Goal: Information Seeking & Learning: Learn about a topic

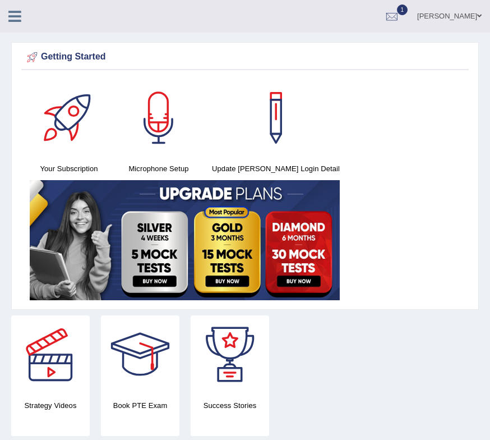
click at [15, 12] on icon at bounding box center [14, 16] width 13 height 15
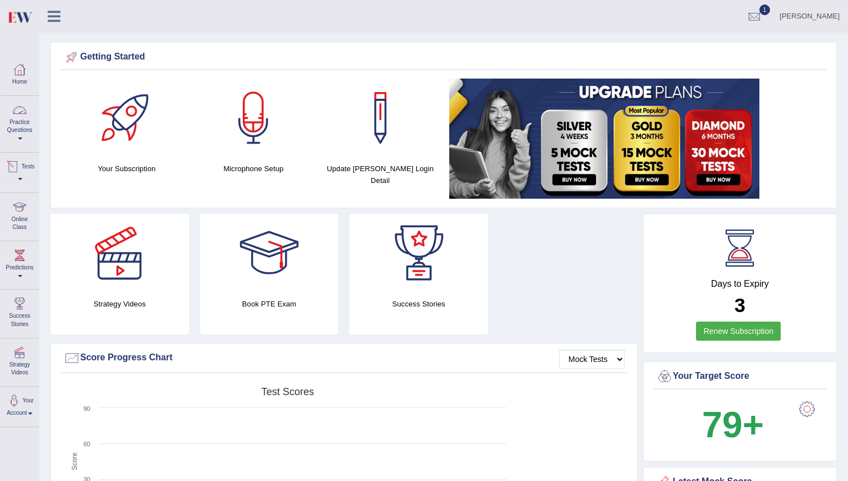
click at [23, 113] on div at bounding box center [19, 110] width 17 height 17
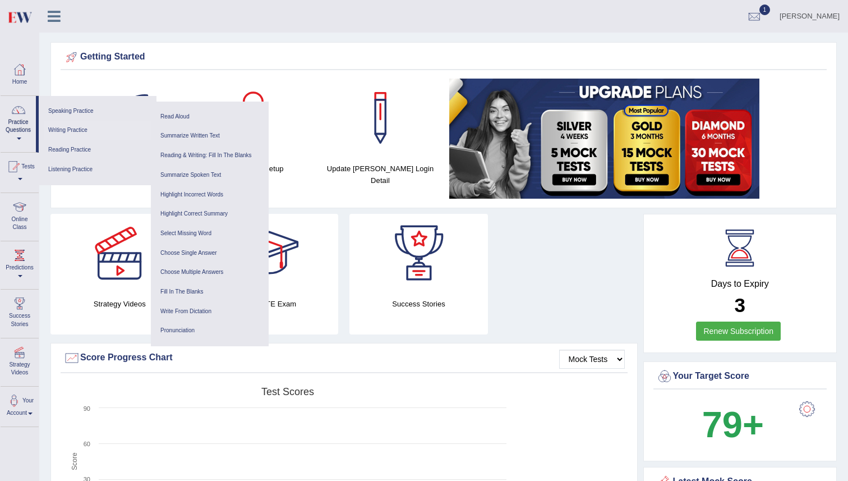
click at [67, 128] on link "Writing Practice" at bounding box center [97, 131] width 107 height 20
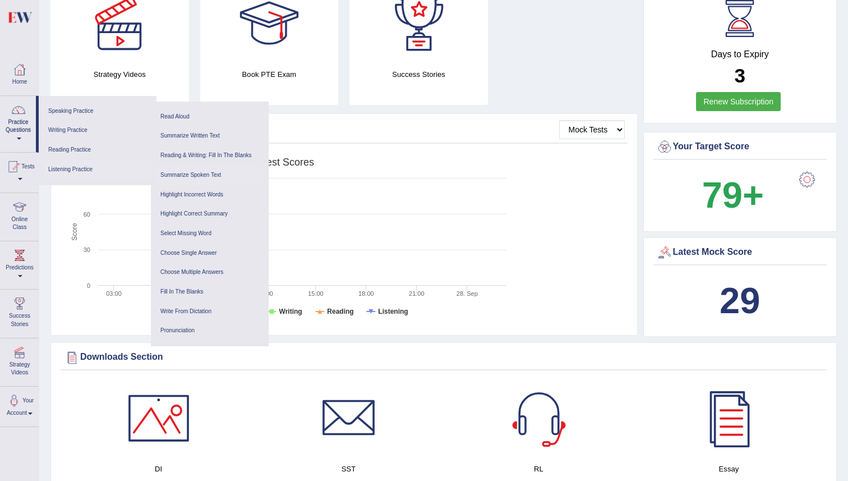
scroll to position [238, 0]
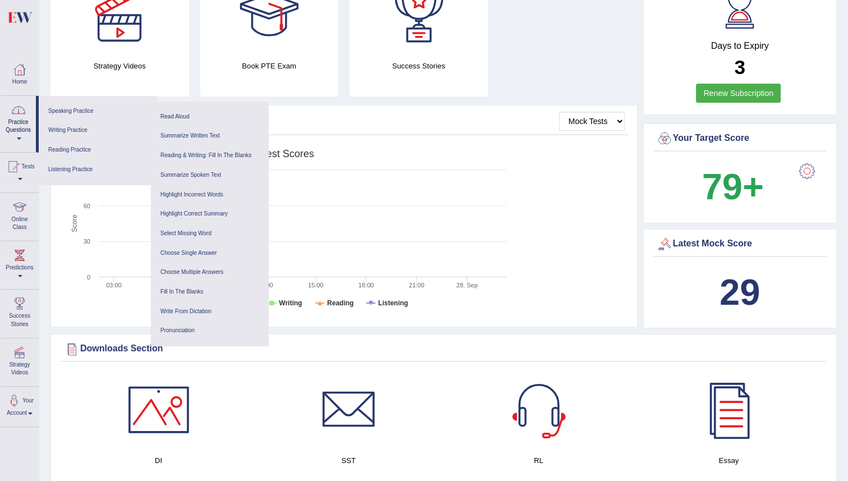
click at [21, 112] on div at bounding box center [18, 110] width 17 height 17
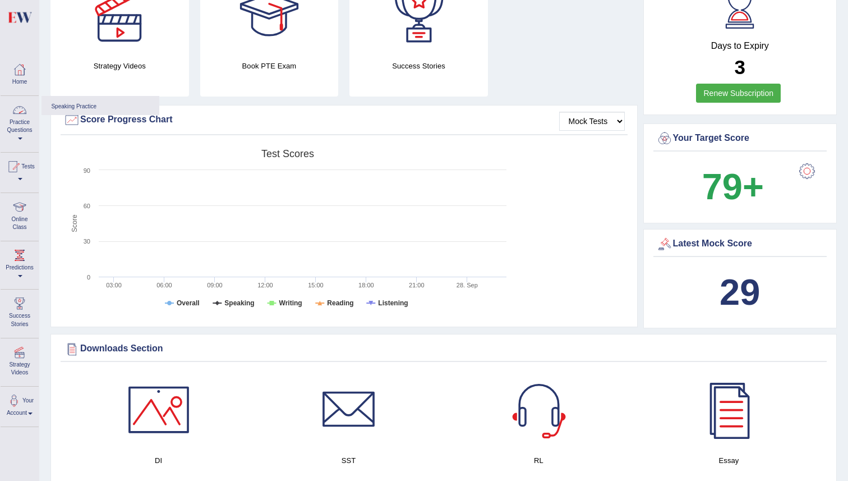
click at [21, 112] on div at bounding box center [19, 110] width 17 height 17
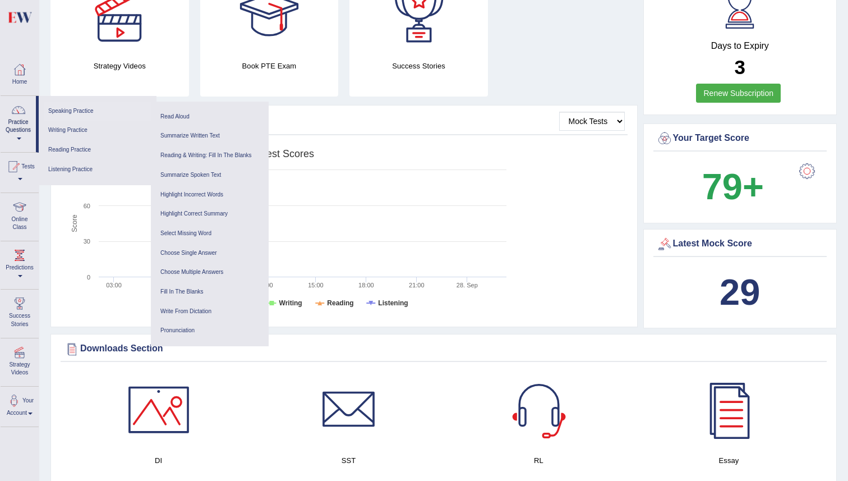
click at [76, 109] on link "Speaking Practice" at bounding box center [97, 112] width 107 height 20
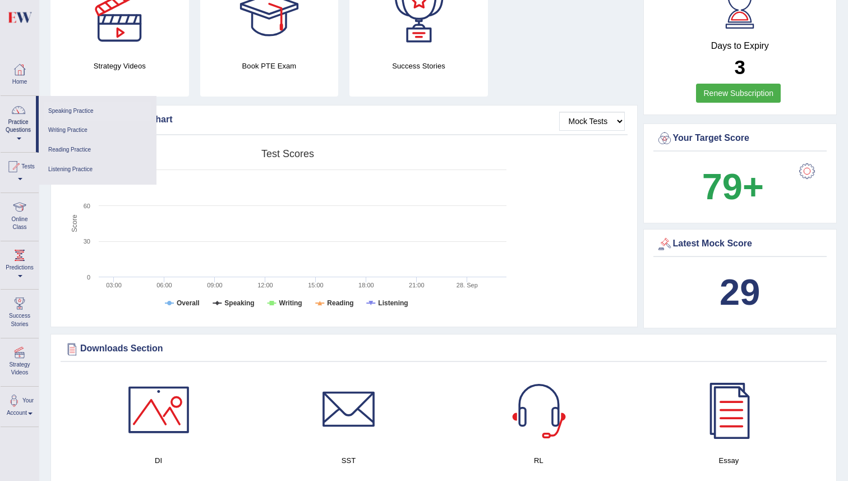
scroll to position [0, 0]
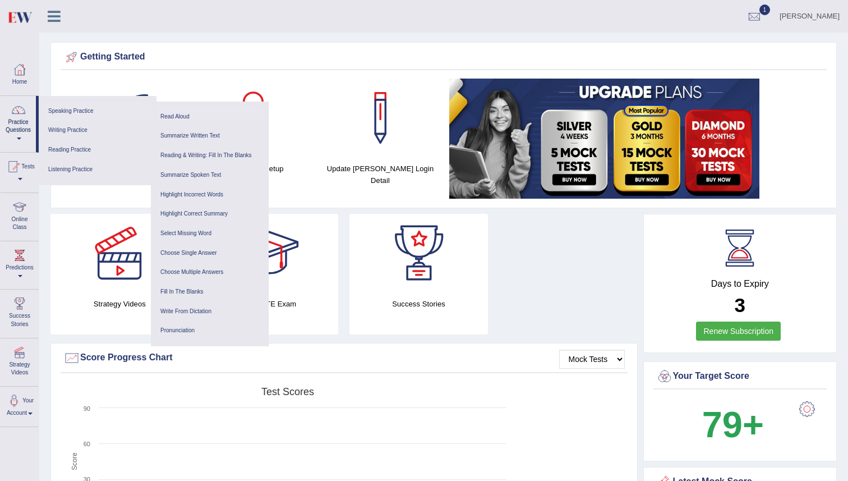
click at [174, 114] on link "Read Aloud" at bounding box center [209, 117] width 107 height 20
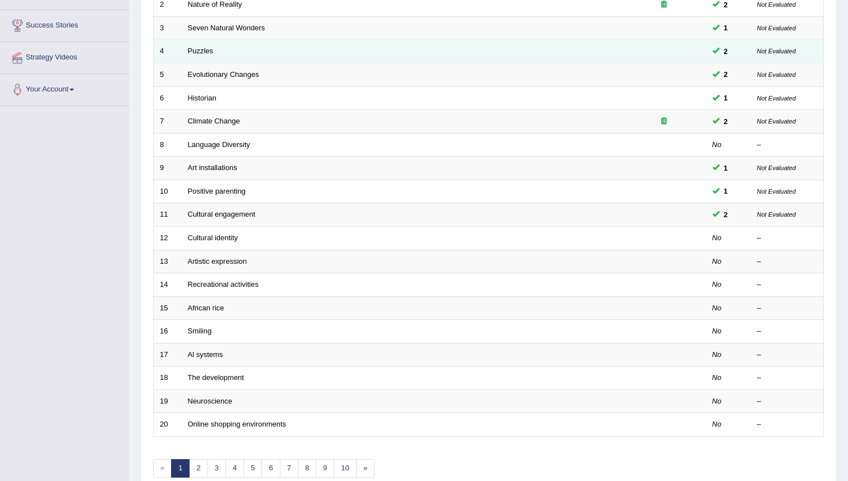
scroll to position [203, 0]
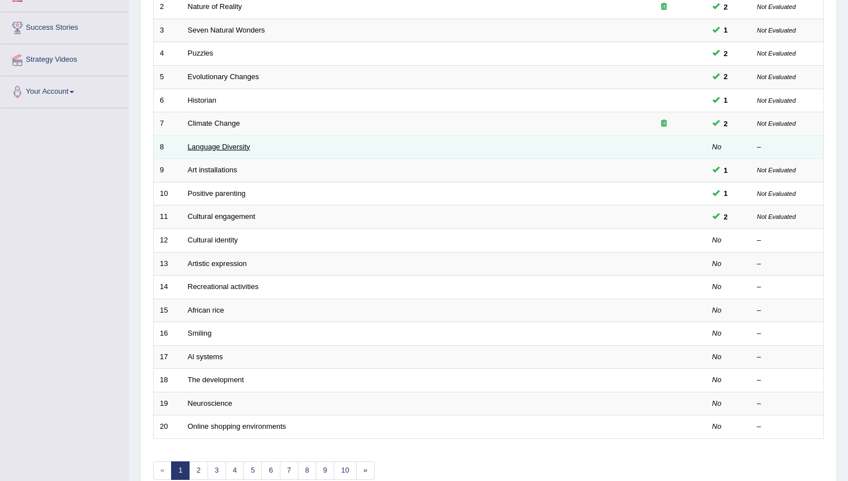
click at [209, 147] on link "Language Diversity" at bounding box center [219, 146] width 62 height 8
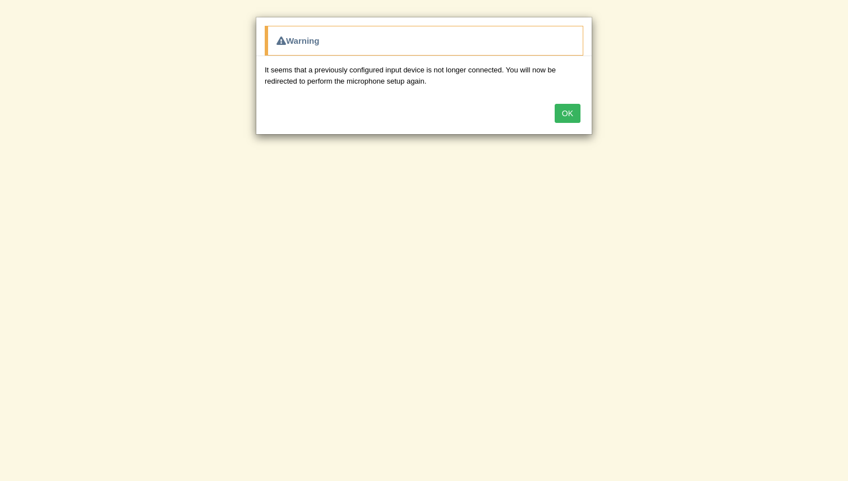
click at [572, 110] on button "OK" at bounding box center [568, 113] width 26 height 19
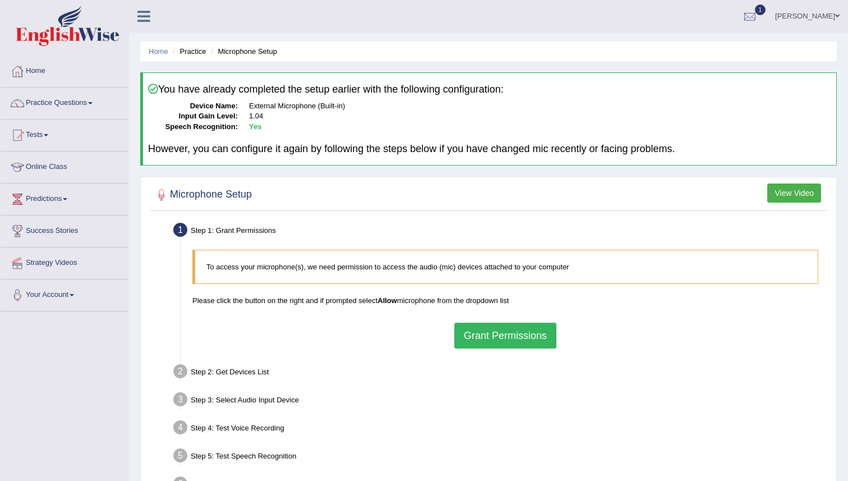
click at [537, 333] on button "Grant Permissions" at bounding box center [505, 335] width 102 height 26
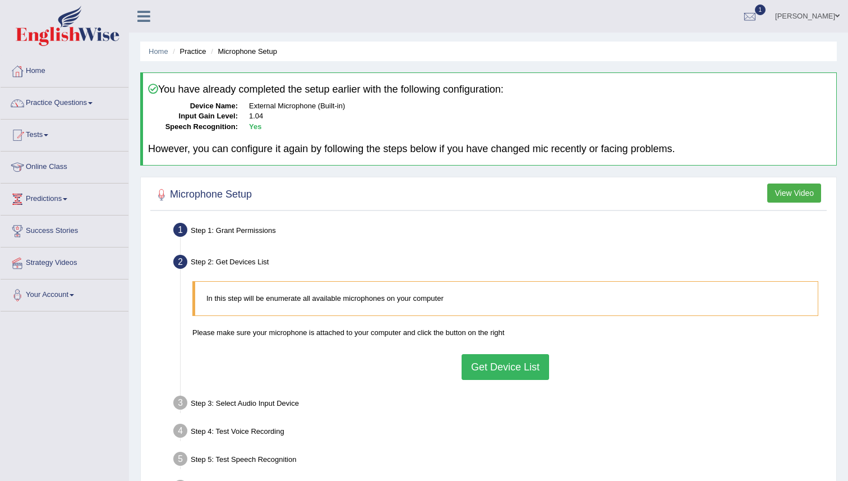
click at [508, 376] on button "Get Device List" at bounding box center [505, 367] width 87 height 26
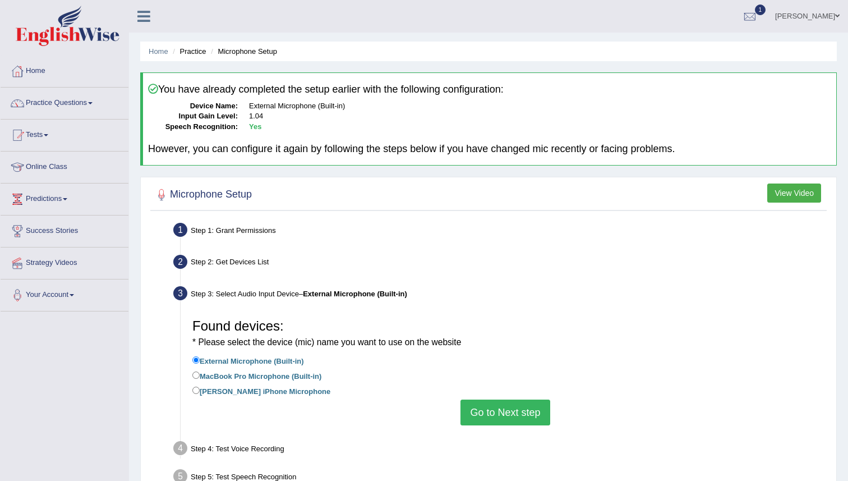
click at [483, 411] on button "Go to Next step" at bounding box center [504, 412] width 89 height 26
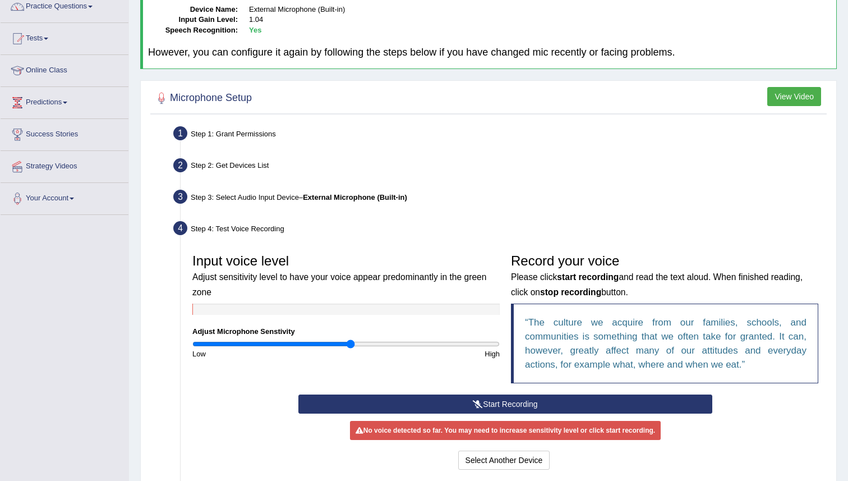
scroll to position [97, 0]
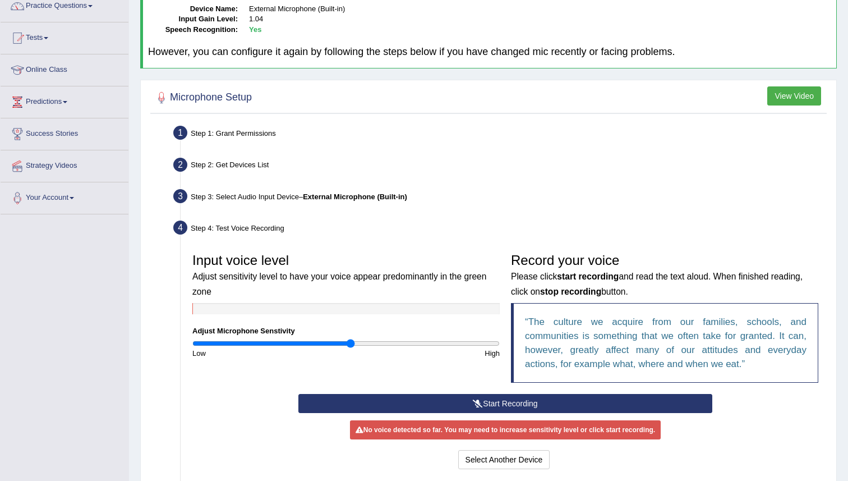
click at [474, 402] on icon at bounding box center [478, 403] width 10 height 8
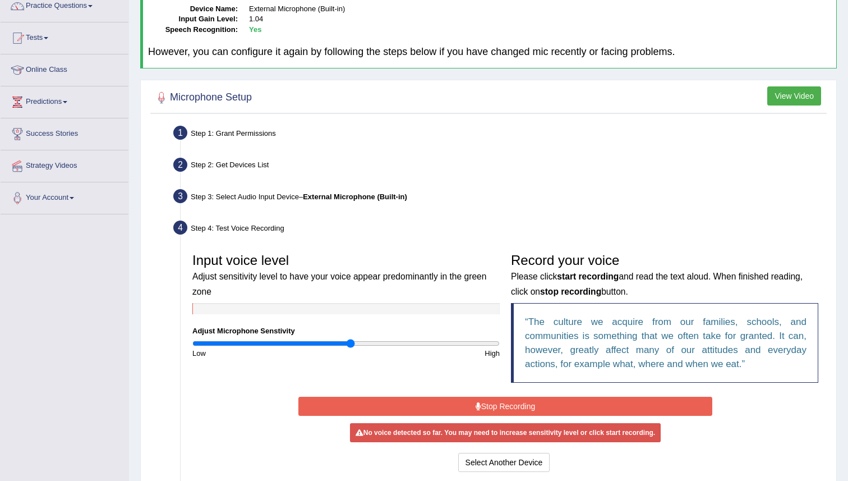
click at [476, 402] on icon at bounding box center [479, 406] width 6 height 8
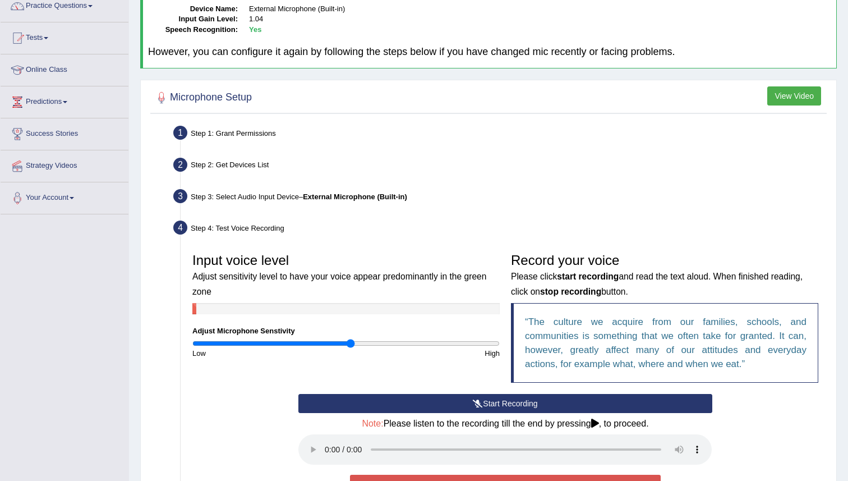
click at [473, 402] on icon at bounding box center [478, 403] width 10 height 8
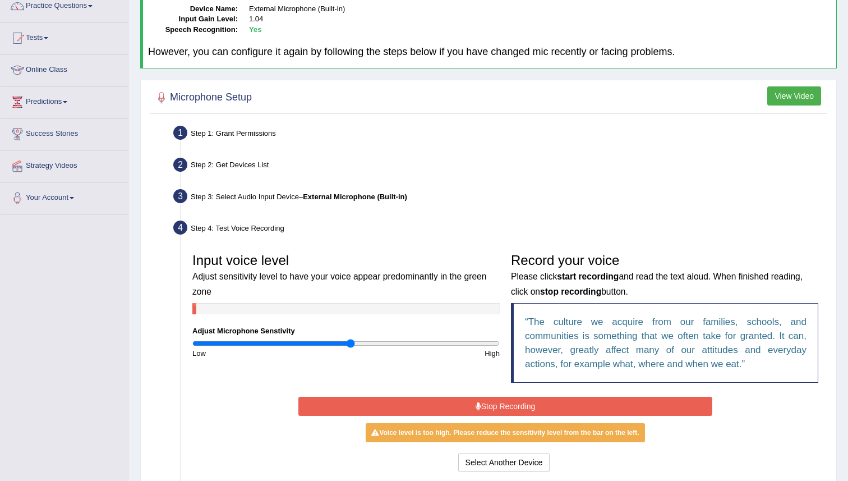
click at [472, 403] on button "Stop Recording" at bounding box center [504, 405] width 413 height 19
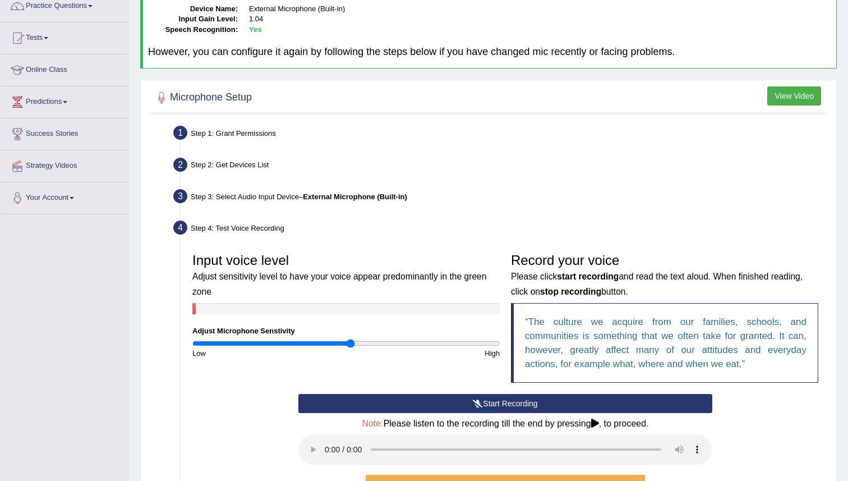
click at [474, 402] on icon at bounding box center [478, 403] width 10 height 8
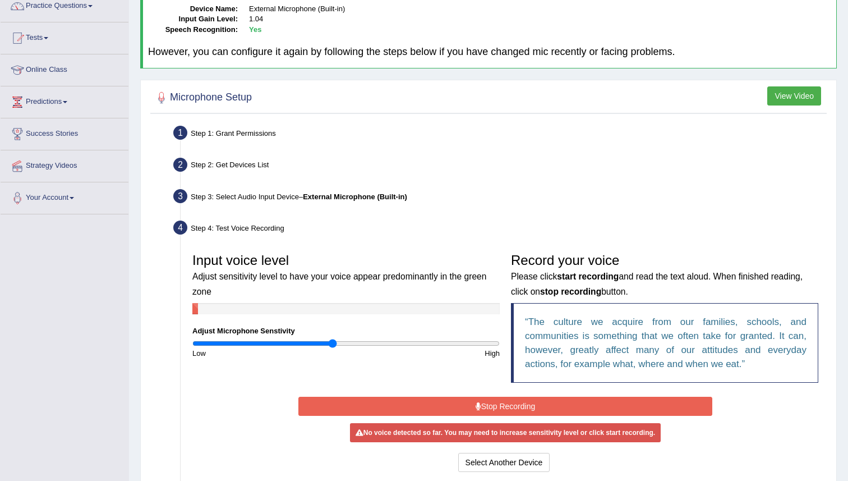
type input "0.92"
click at [331, 339] on input "range" at bounding box center [345, 343] width 307 height 9
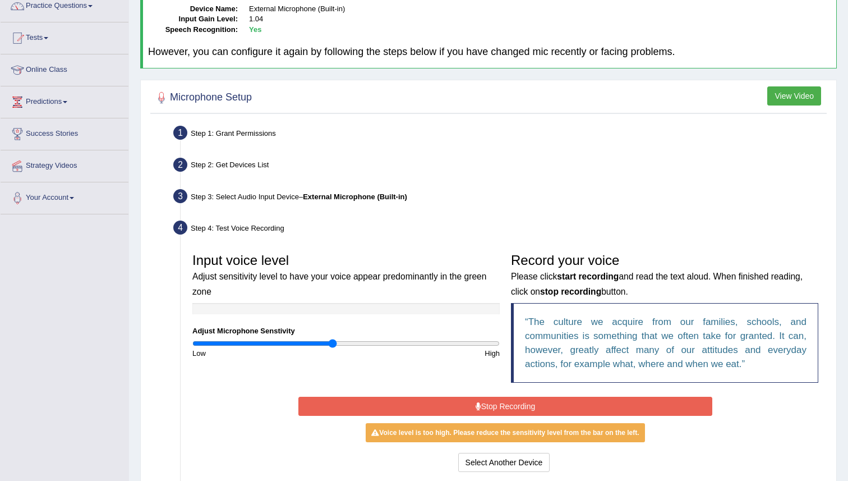
click at [505, 402] on button "Stop Recording" at bounding box center [504, 405] width 413 height 19
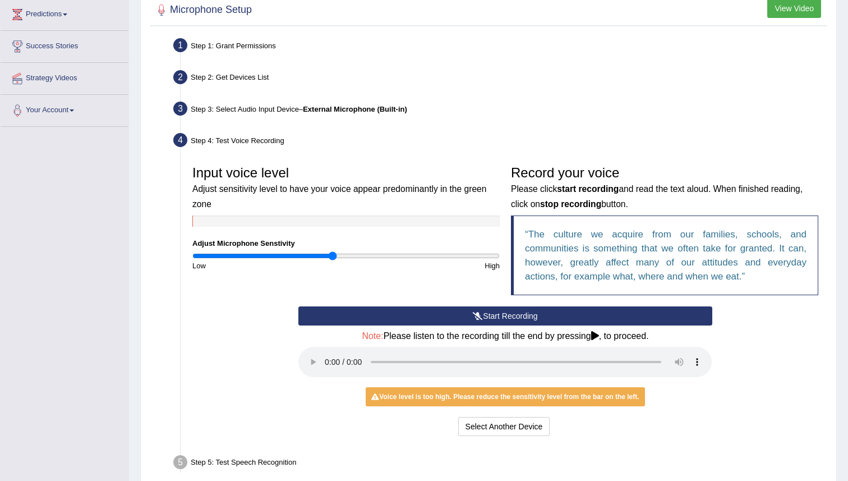
scroll to position [264, 0]
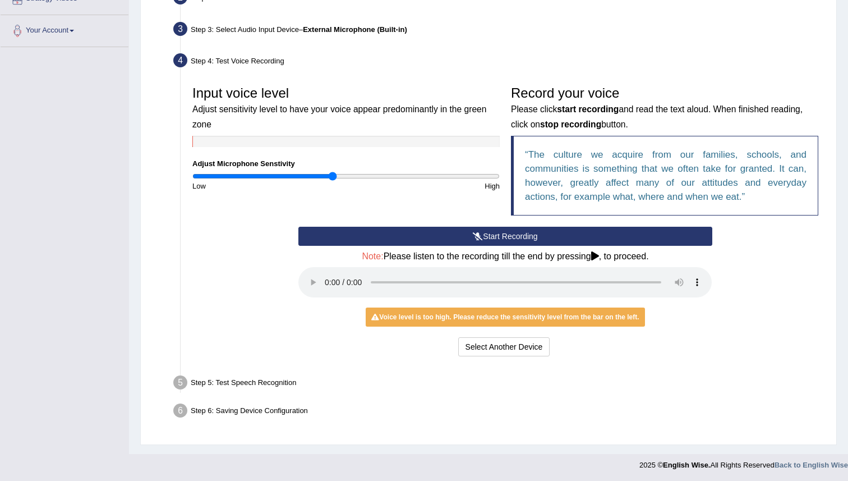
click at [487, 232] on button "Start Recording" at bounding box center [504, 236] width 413 height 19
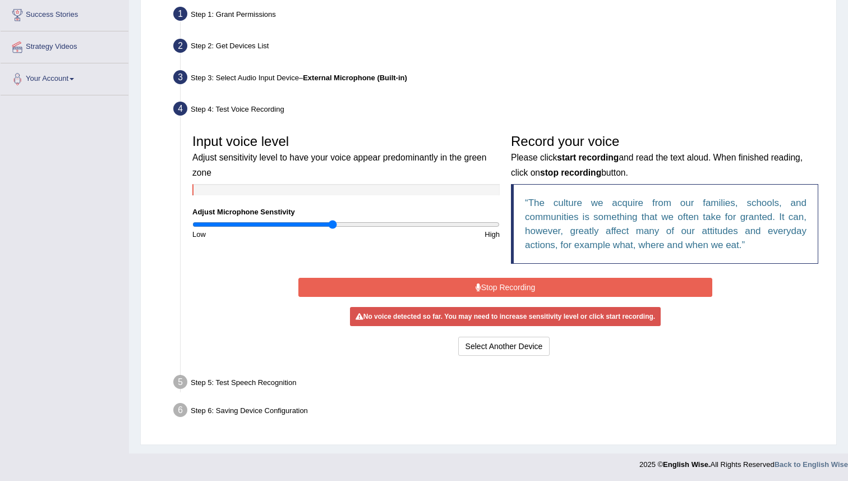
scroll to position [213, 0]
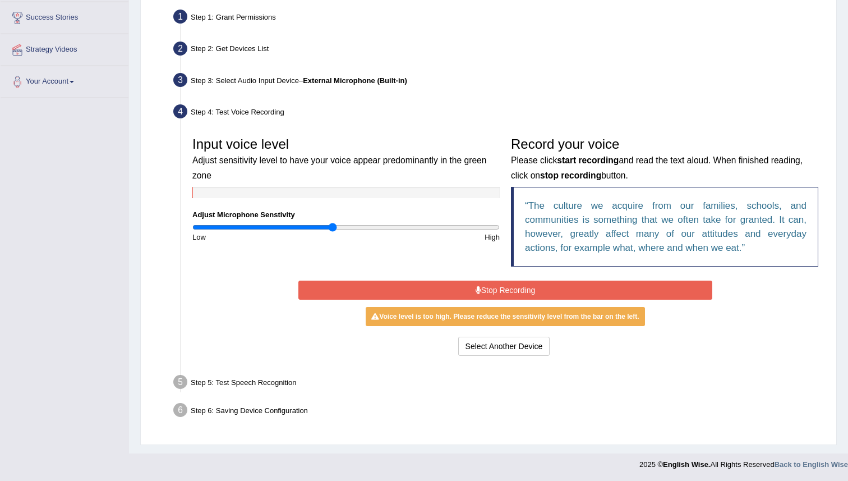
click at [514, 283] on button "Stop Recording" at bounding box center [504, 289] width 413 height 19
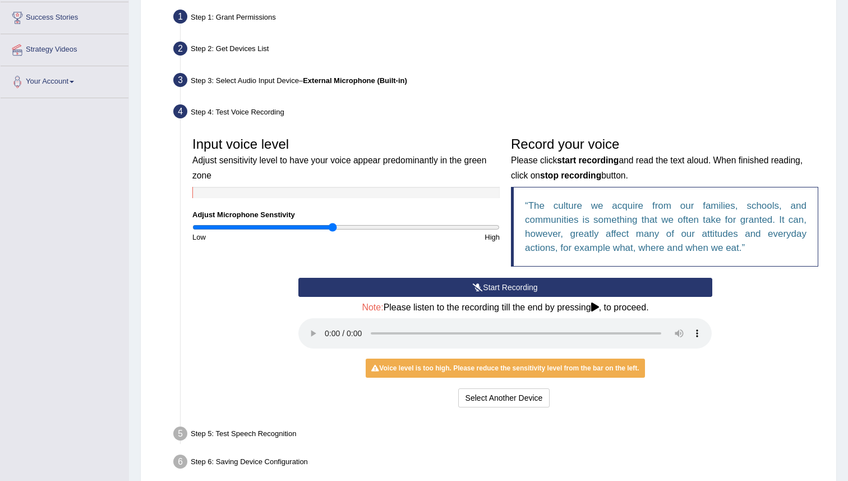
click at [501, 278] on button "Start Recording" at bounding box center [504, 287] width 413 height 19
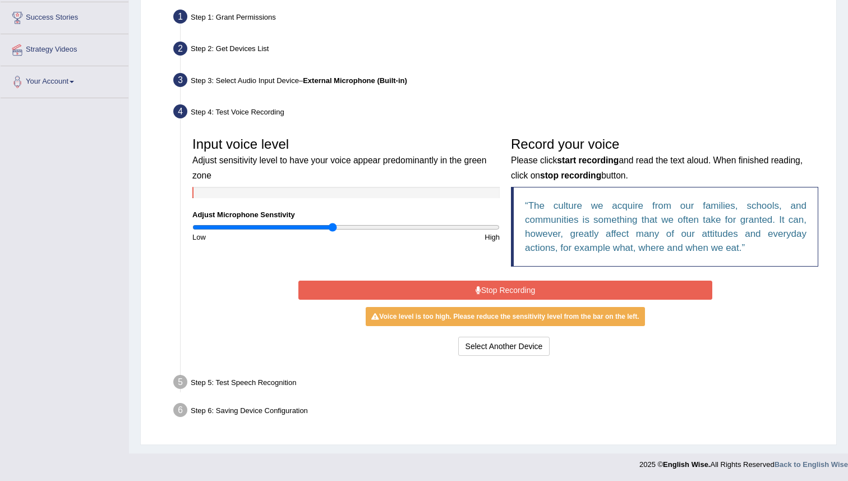
click at [506, 279] on div "Start Recording Stop Recording Note: Please listen to the recording till the en…" at bounding box center [505, 318] width 425 height 81
click at [506, 289] on button "Stop Recording" at bounding box center [504, 289] width 413 height 19
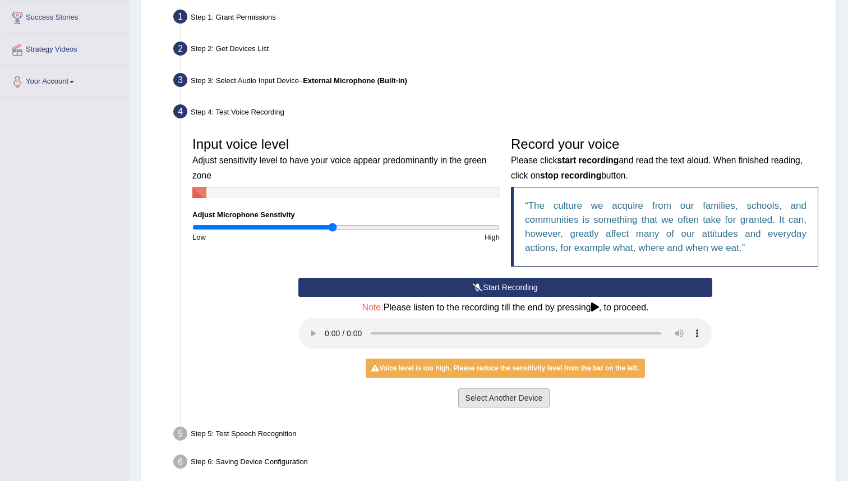
click at [510, 400] on button "Select Another Device" at bounding box center [504, 397] width 92 height 19
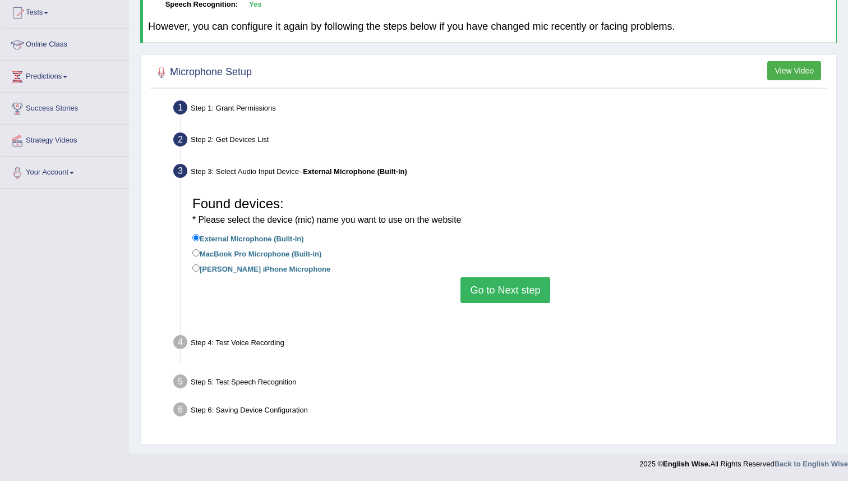
scroll to position [108, 0]
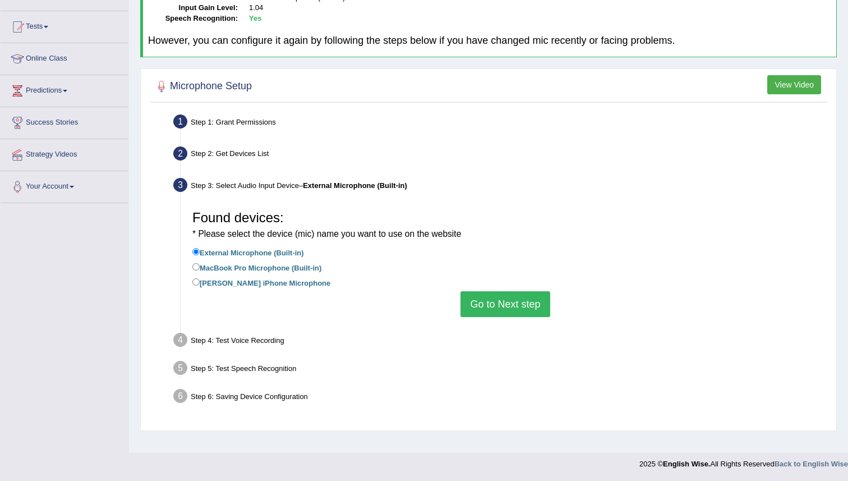
click at [506, 320] on div "Found devices: * Please select the device (mic) name you want to use on the web…" at bounding box center [505, 260] width 637 height 123
click at [506, 309] on button "Go to Next step" at bounding box center [504, 304] width 89 height 26
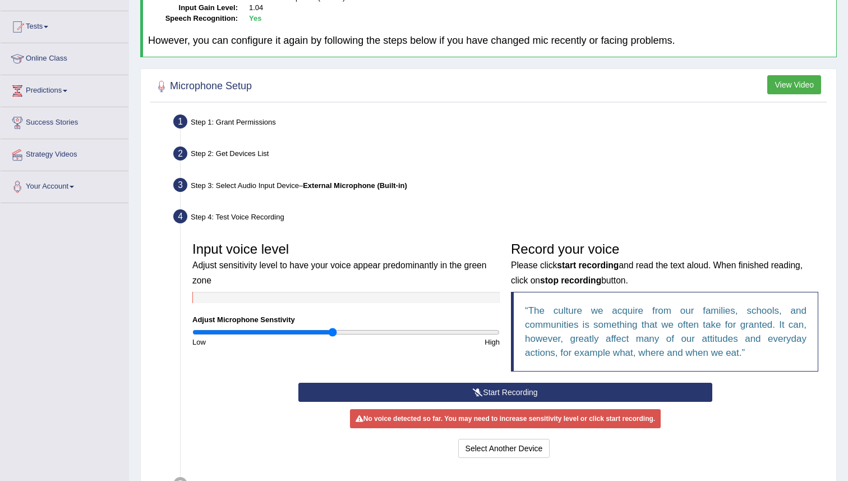
click at [482, 388] on button "Start Recording" at bounding box center [504, 391] width 413 height 19
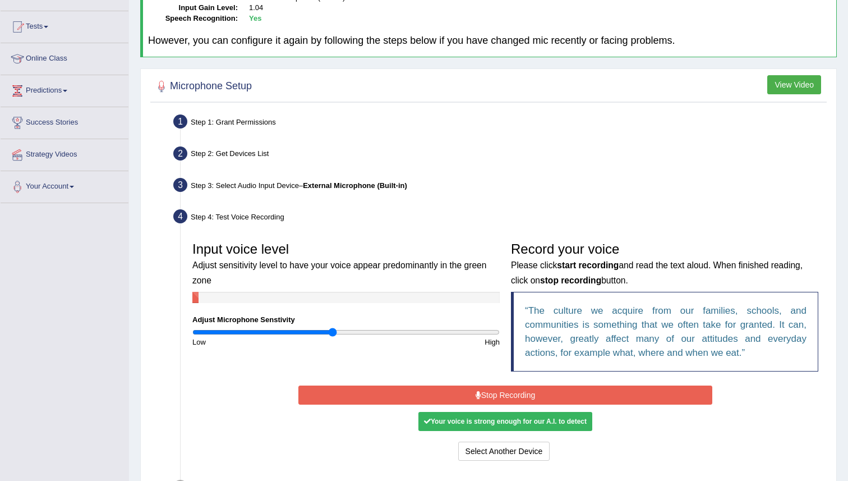
click at [482, 388] on button "Stop Recording" at bounding box center [504, 394] width 413 height 19
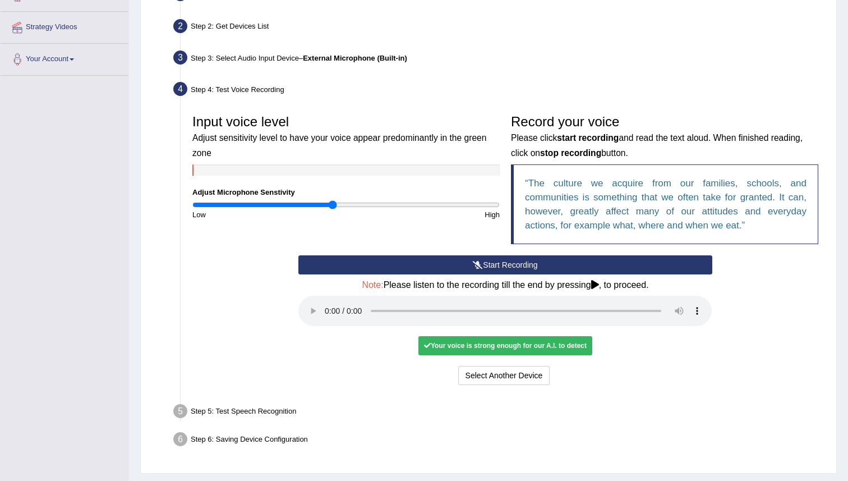
scroll to position [264, 0]
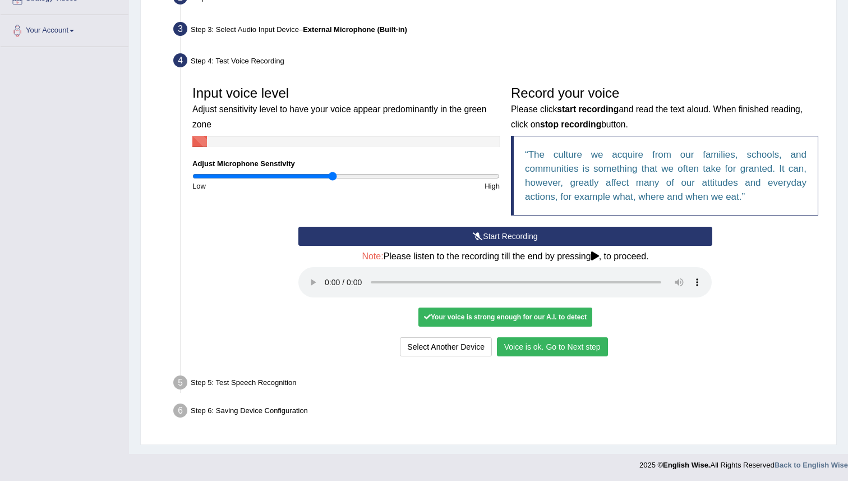
click at [534, 342] on button "Voice is ok. Go to Next step" at bounding box center [552, 346] width 111 height 19
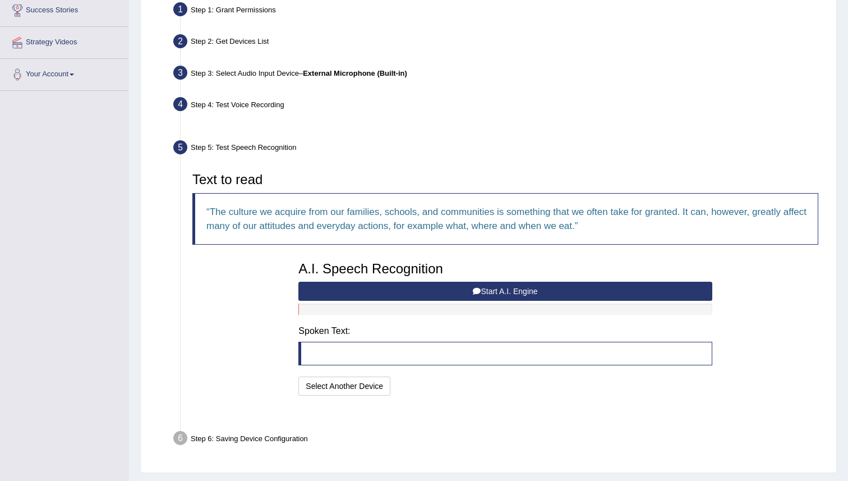
scroll to position [220, 0]
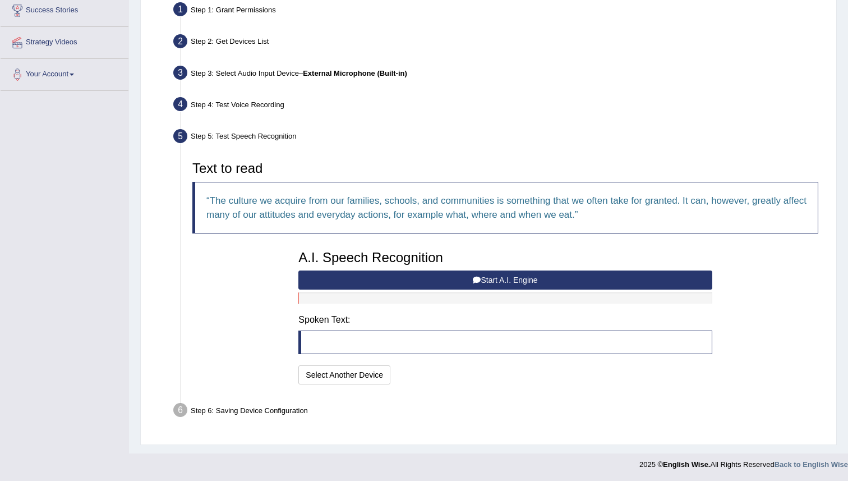
click at [471, 274] on button "Start A.I. Engine" at bounding box center [504, 279] width 413 height 19
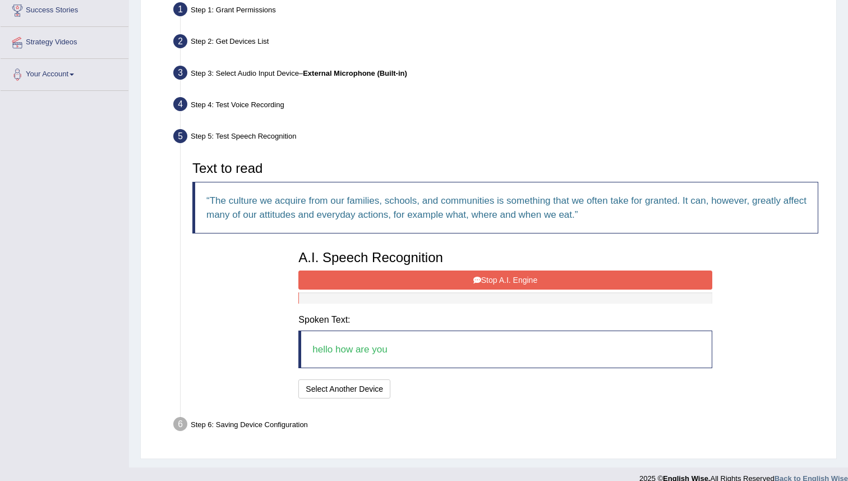
scroll to position [234, 0]
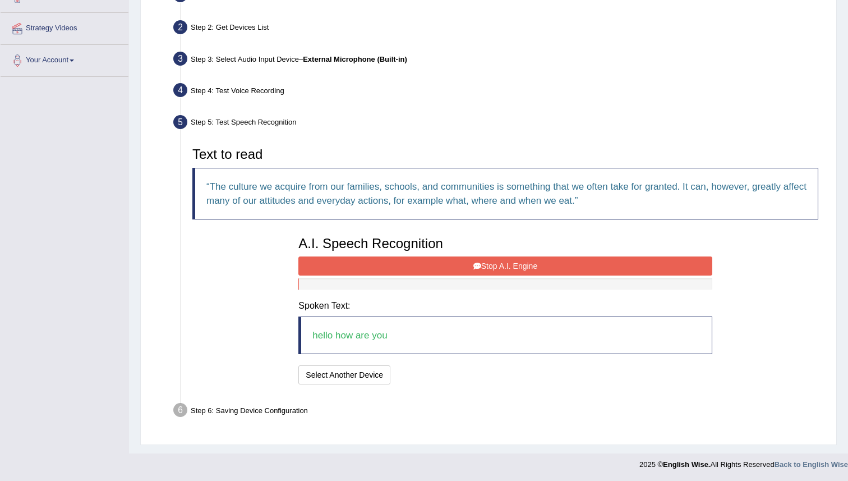
click at [488, 267] on button "Stop A.I. Engine" at bounding box center [504, 265] width 413 height 19
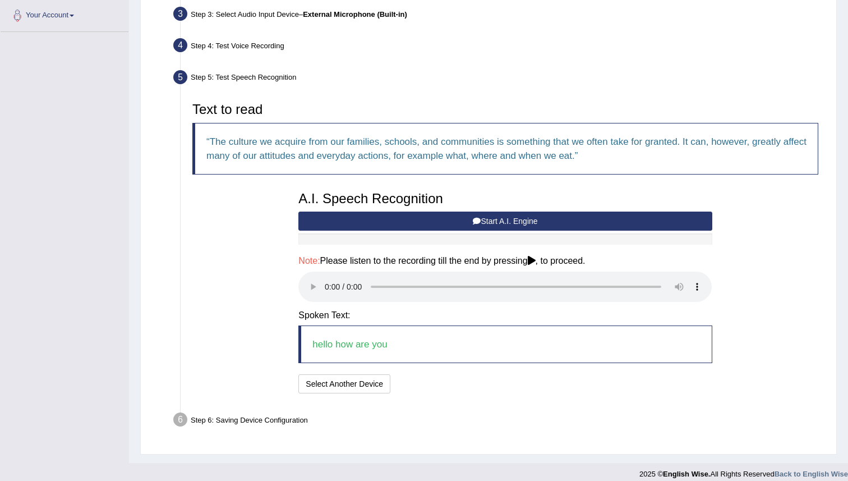
scroll to position [289, 0]
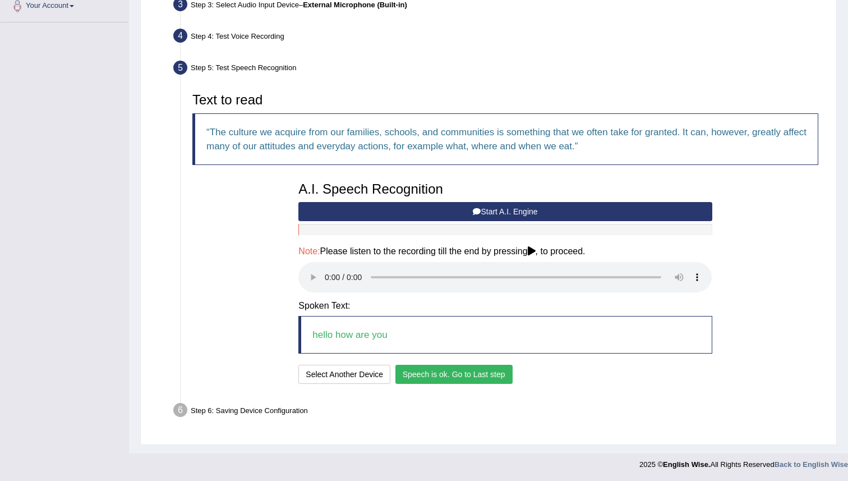
click at [441, 376] on button "Speech is ok. Go to Last step" at bounding box center [453, 374] width 117 height 19
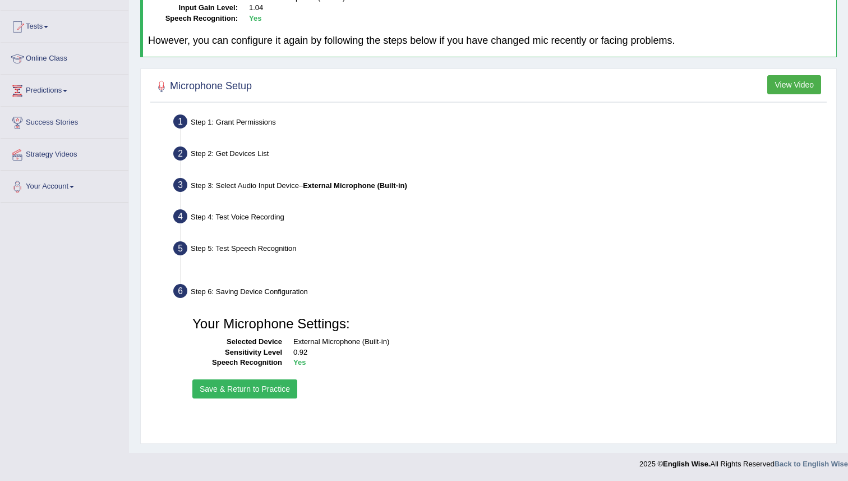
scroll to position [108, 0]
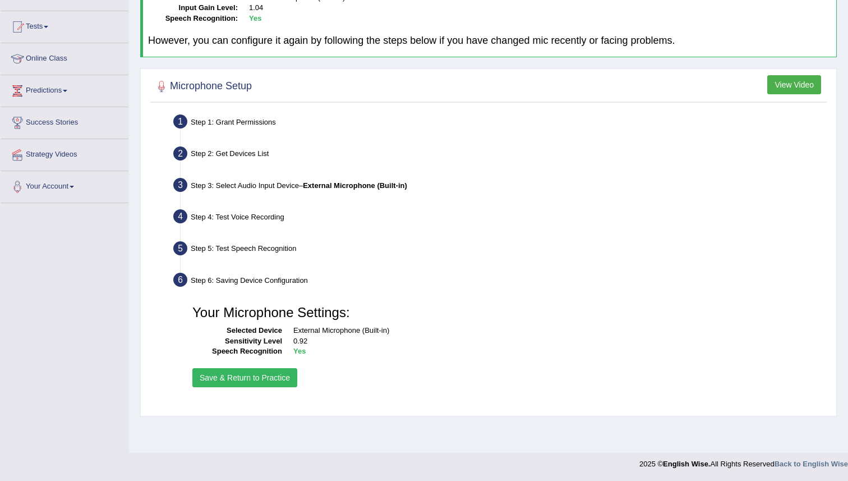
click at [243, 371] on button "Save & Return to Practice" at bounding box center [244, 377] width 105 height 19
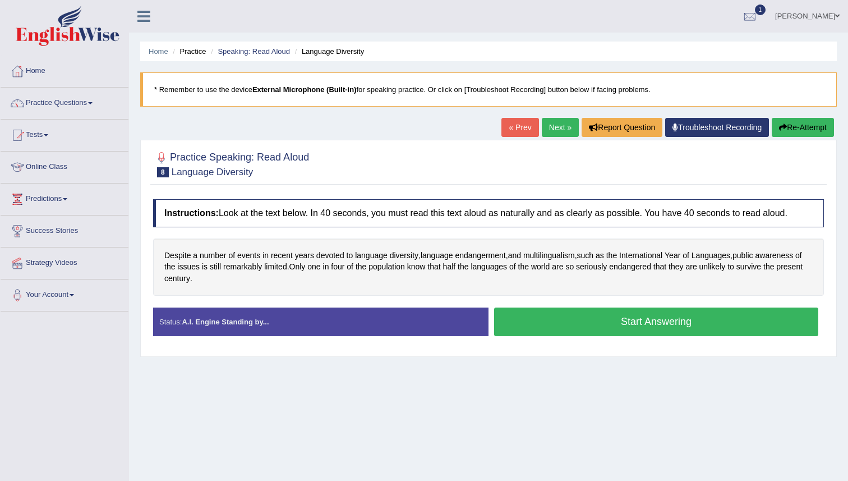
click at [646, 319] on button "Start Answering" at bounding box center [656, 321] width 324 height 29
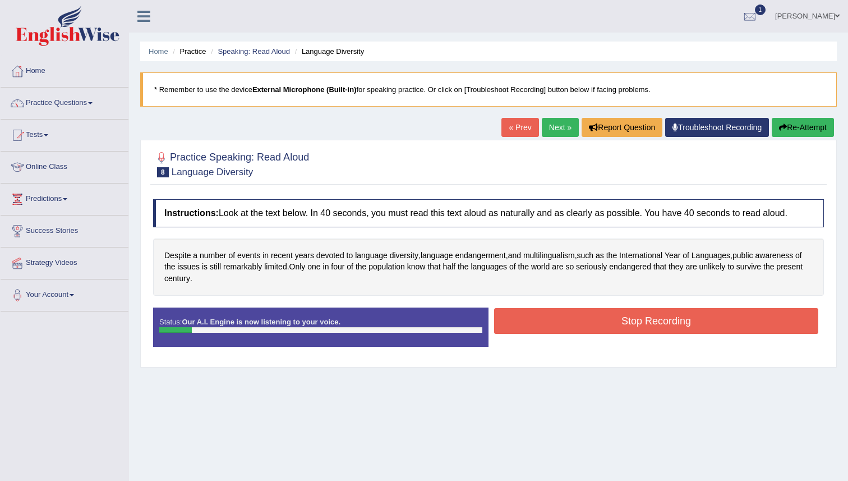
click at [646, 319] on button "Stop Recording" at bounding box center [656, 321] width 324 height 26
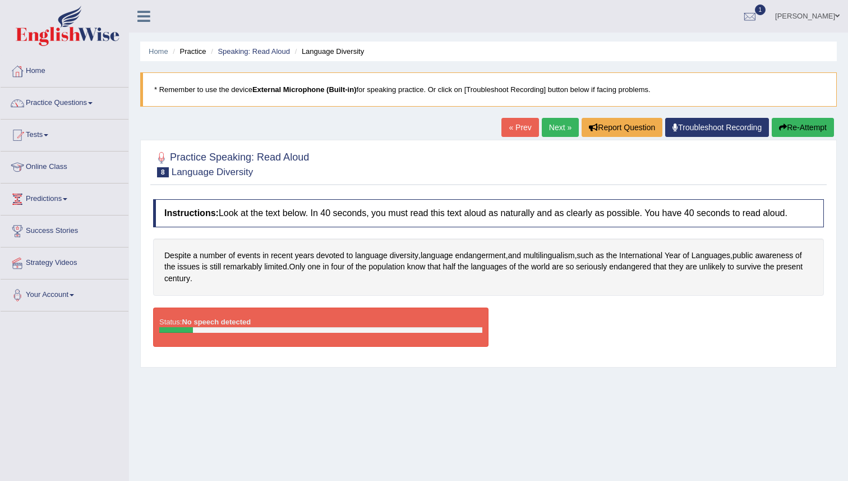
click at [794, 123] on button "Re-Attempt" at bounding box center [803, 127] width 62 height 19
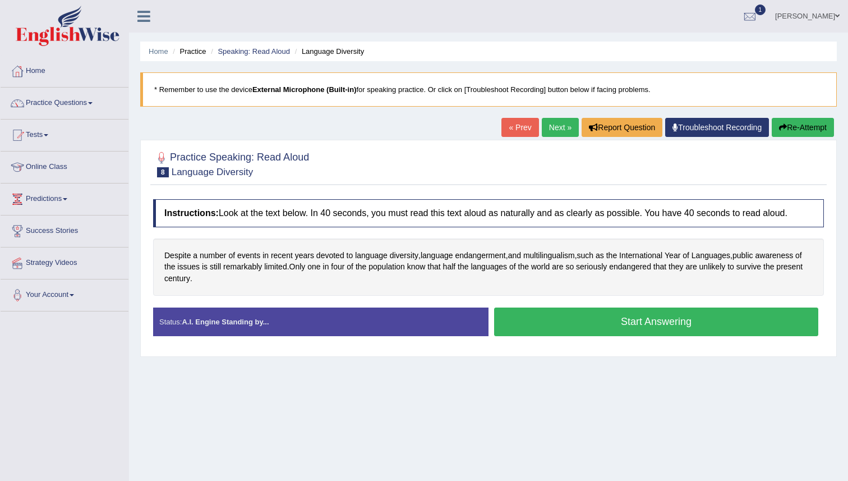
click at [542, 322] on button "Start Answering" at bounding box center [656, 321] width 324 height 29
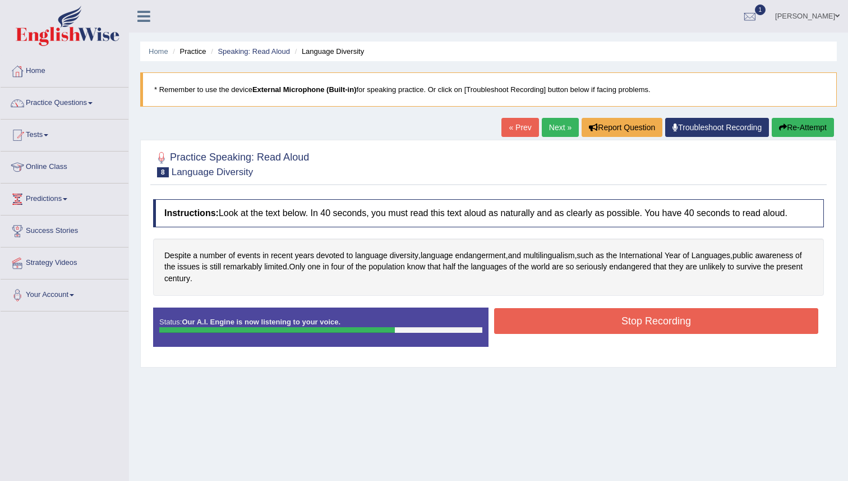
click at [616, 315] on button "Stop Recording" at bounding box center [656, 321] width 324 height 26
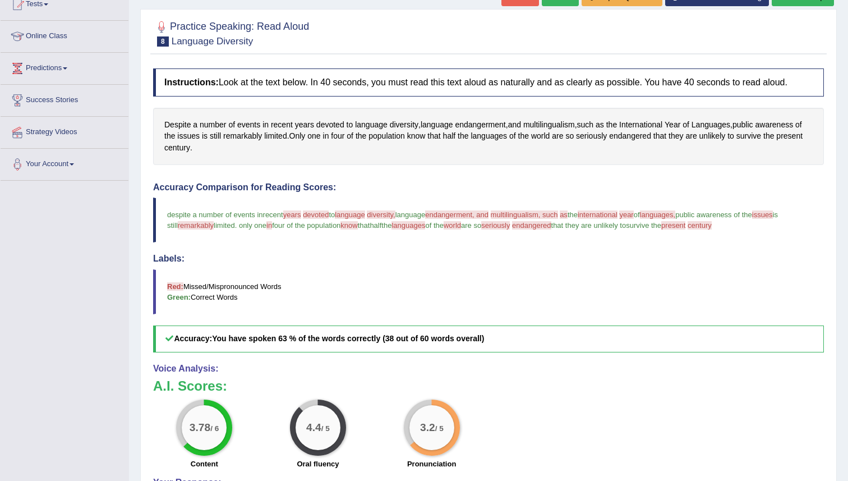
scroll to position [265, 0]
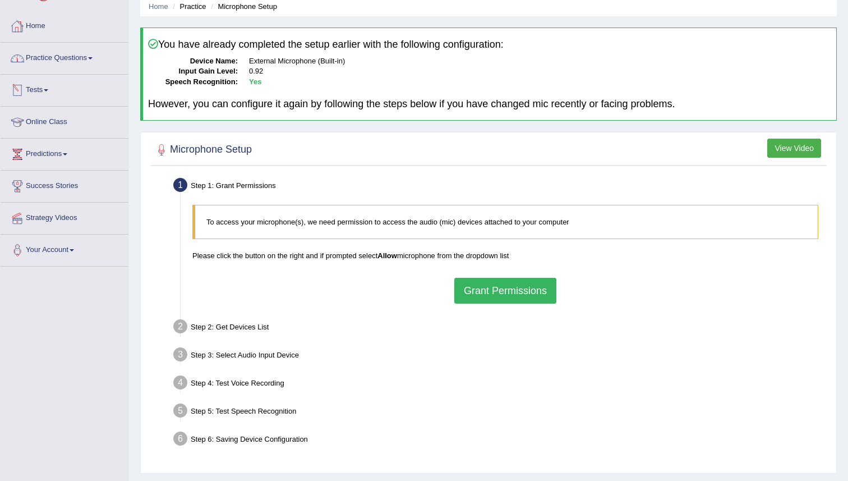
scroll to position [33, 0]
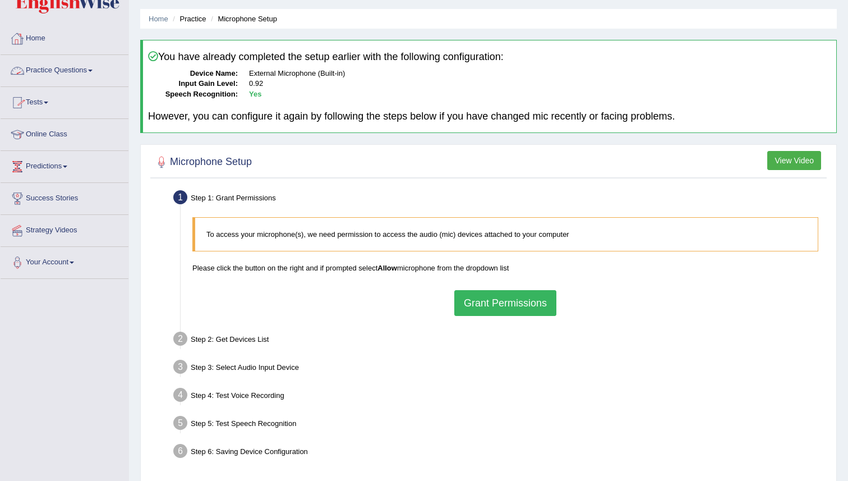
click at [38, 67] on link "Practice Questions" at bounding box center [65, 69] width 128 height 28
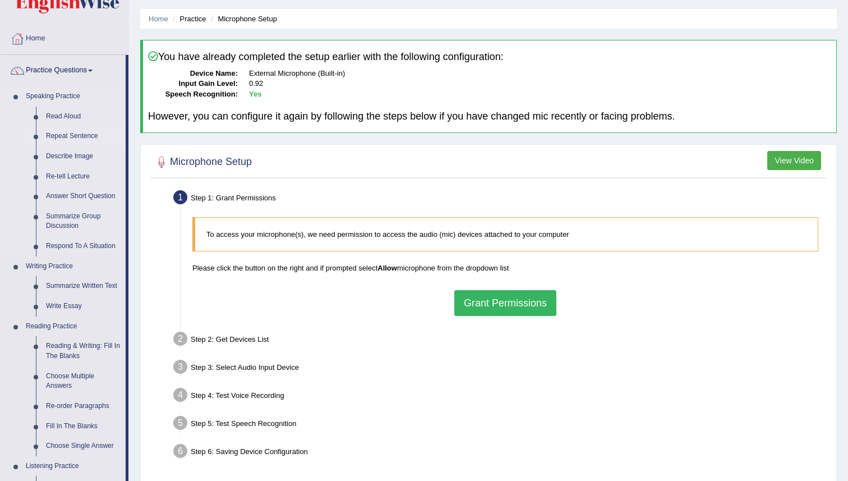
click at [56, 135] on link "Repeat Sentence" at bounding box center [83, 136] width 85 height 20
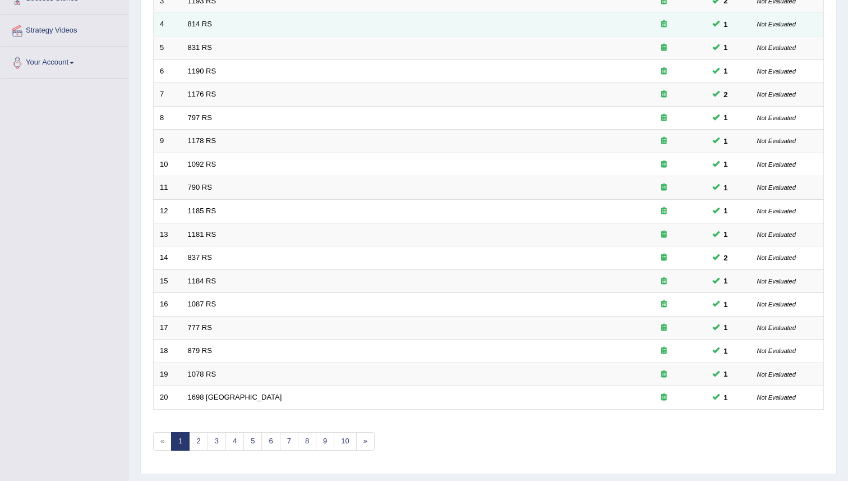
scroll to position [262, 0]
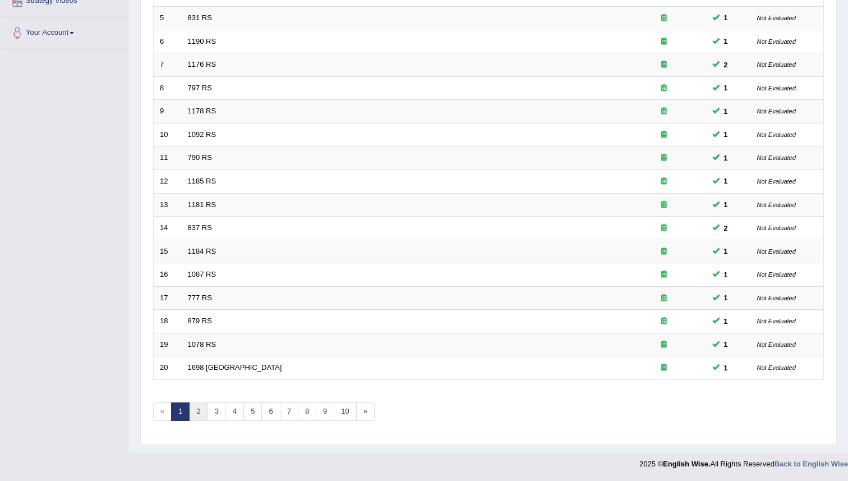
click at [194, 415] on link "2" at bounding box center [198, 411] width 19 height 19
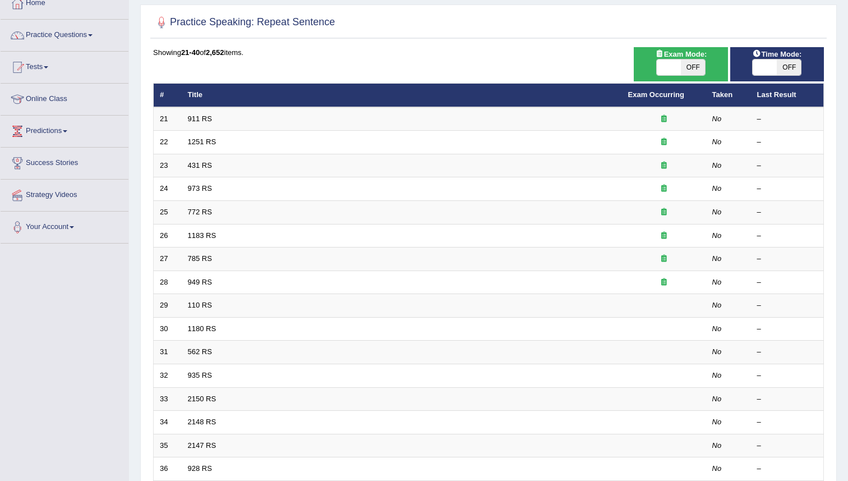
scroll to position [78, 0]
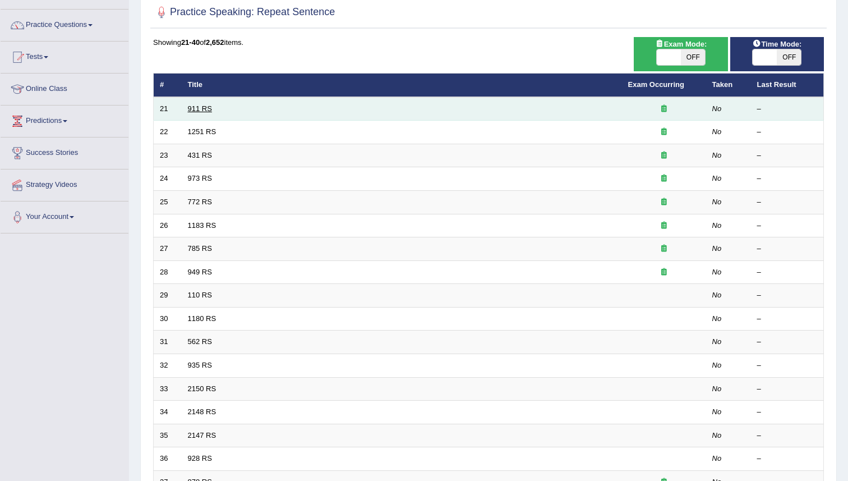
click at [209, 108] on link "911 RS" at bounding box center [200, 108] width 24 height 8
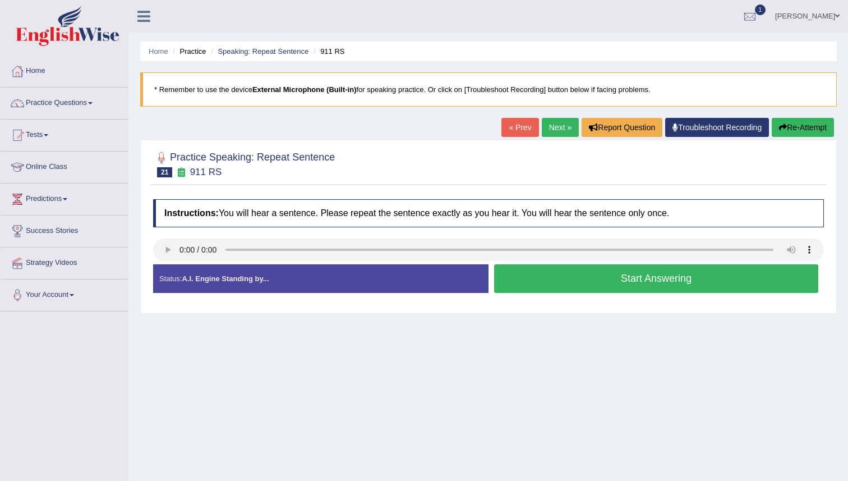
click at [27, 103] on link "Practice Questions" at bounding box center [65, 101] width 128 height 28
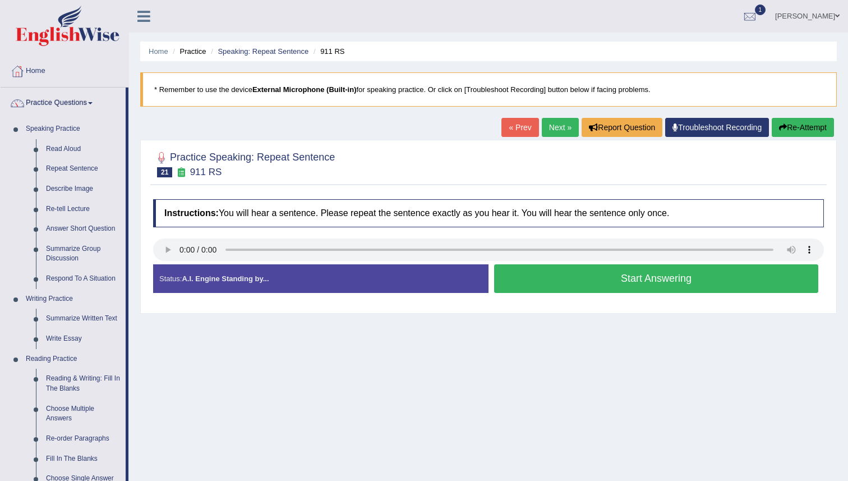
click at [25, 100] on div at bounding box center [17, 103] width 17 height 17
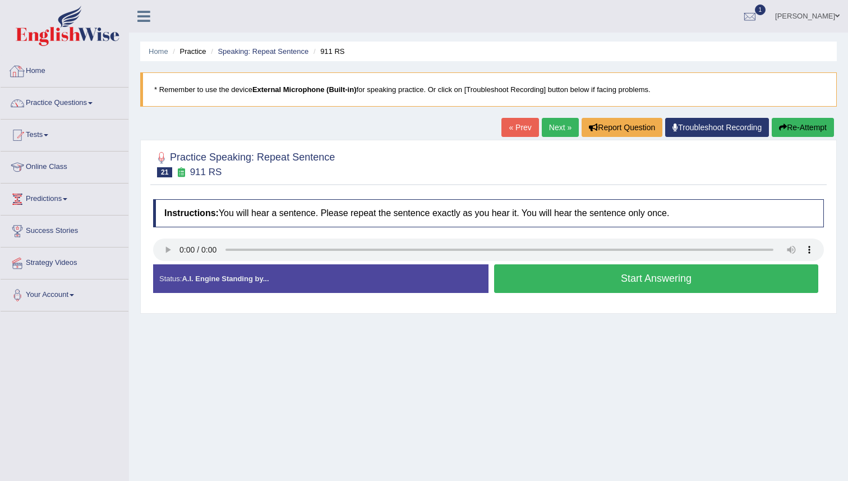
click at [28, 77] on link "Home" at bounding box center [65, 70] width 128 height 28
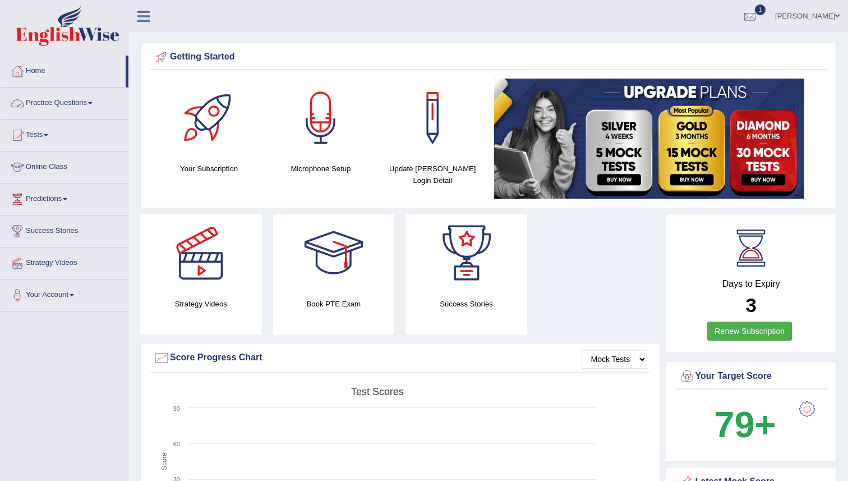
click at [36, 101] on link "Practice Questions" at bounding box center [65, 101] width 128 height 28
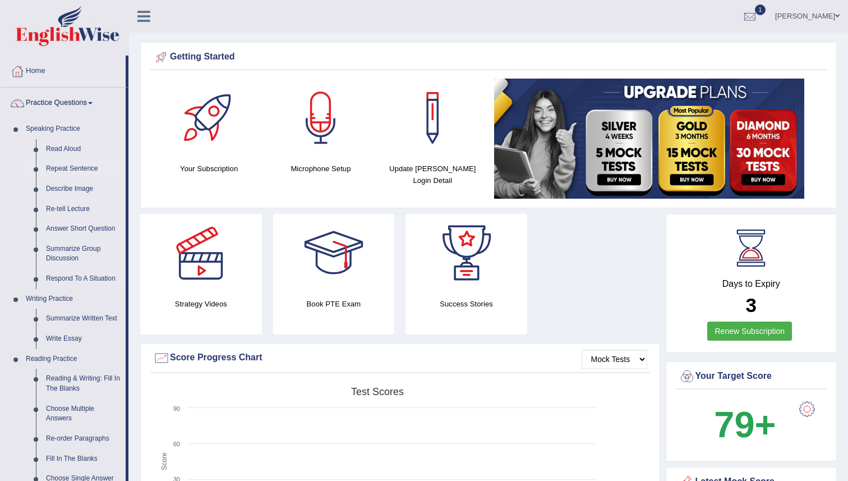
click at [66, 169] on link "Repeat Sentence" at bounding box center [83, 169] width 85 height 20
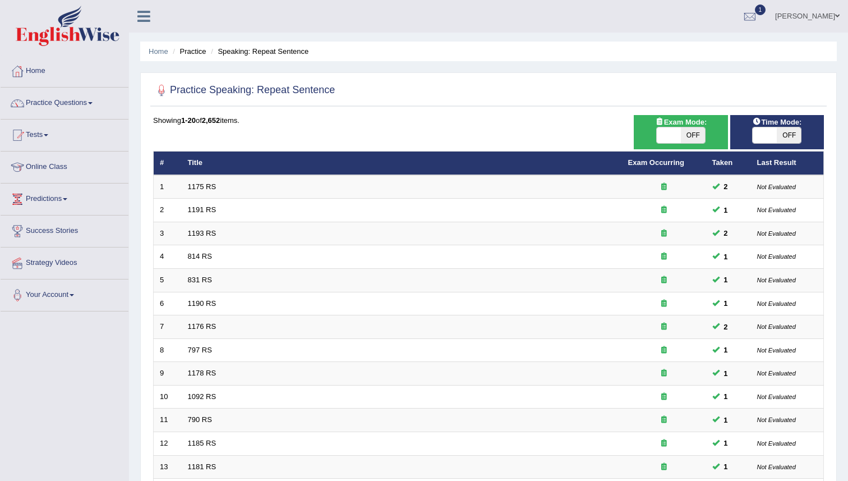
click at [679, 131] on span at bounding box center [669, 135] width 24 height 16
checkbox input "true"
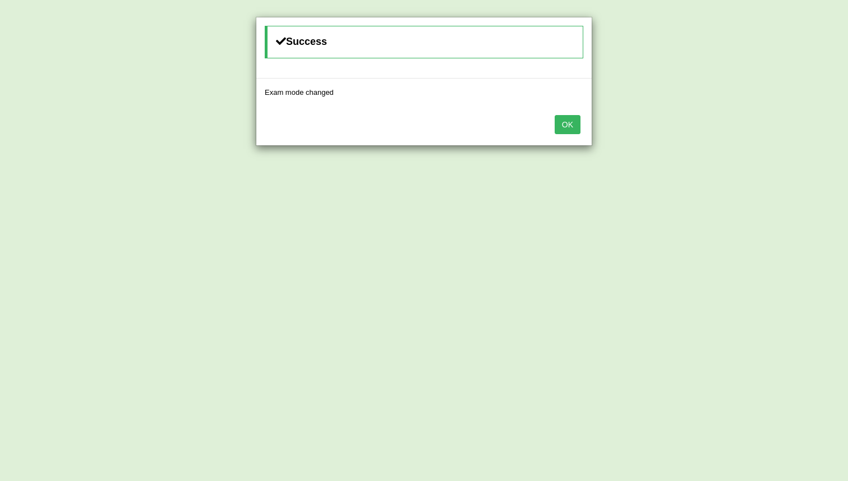
click at [567, 119] on button "OK" at bounding box center [568, 124] width 26 height 19
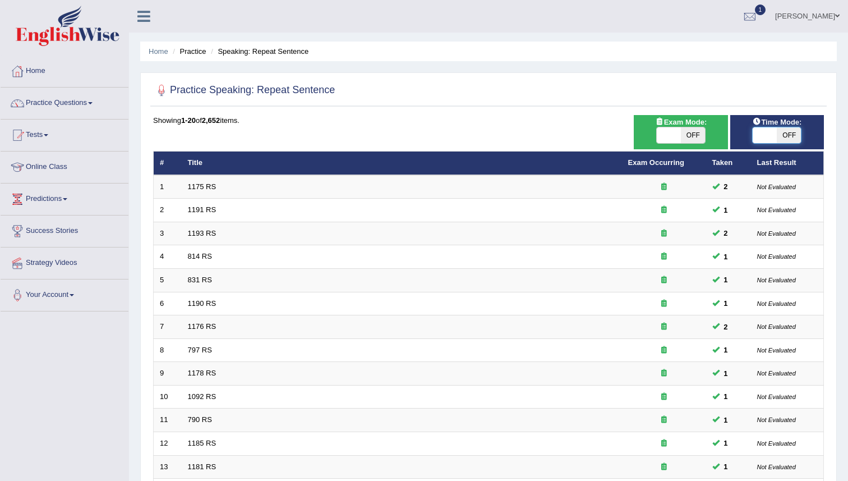
click at [765, 135] on span at bounding box center [765, 135] width 24 height 16
checkbox input "true"
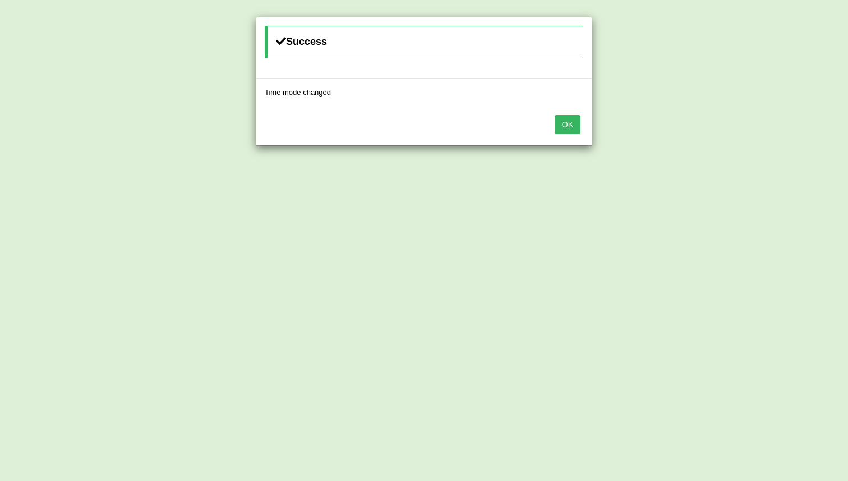
click at [573, 129] on button "OK" at bounding box center [568, 124] width 26 height 19
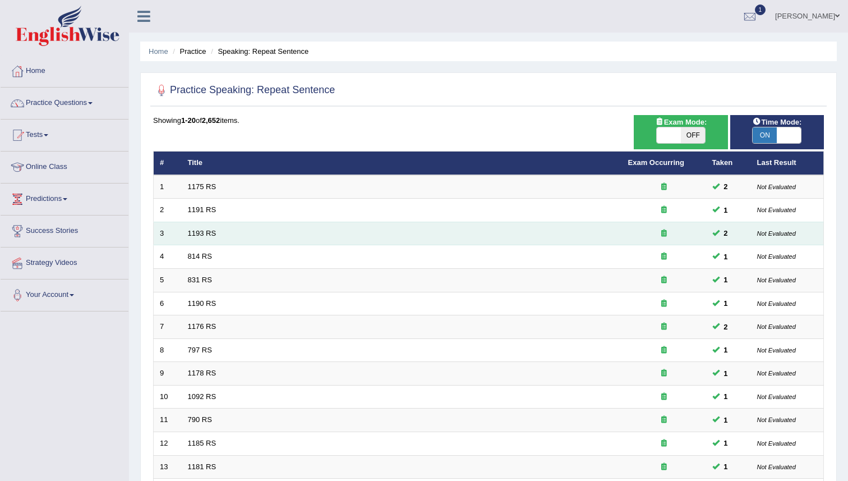
scroll to position [262, 0]
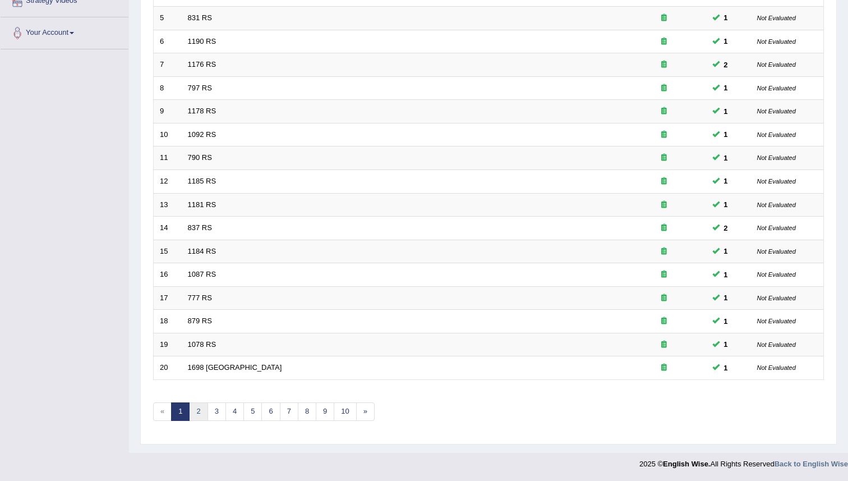
click at [201, 408] on link "2" at bounding box center [198, 411] width 19 height 19
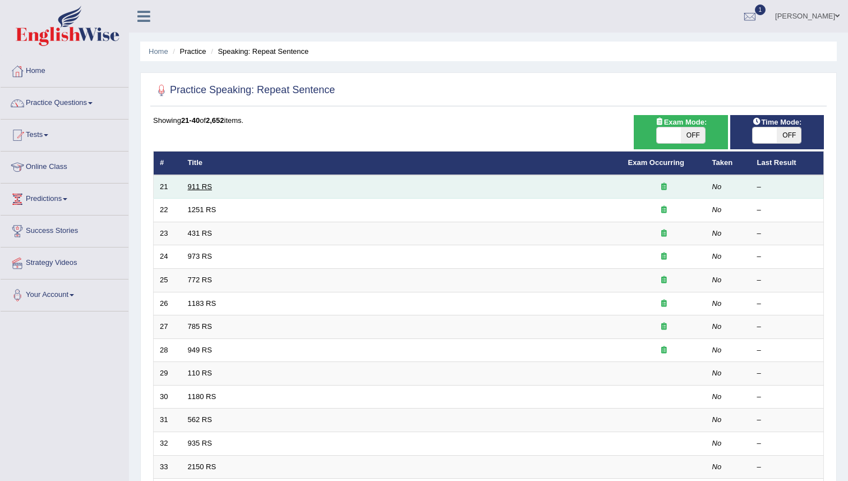
click at [190, 191] on link "911 RS" at bounding box center [200, 186] width 24 height 8
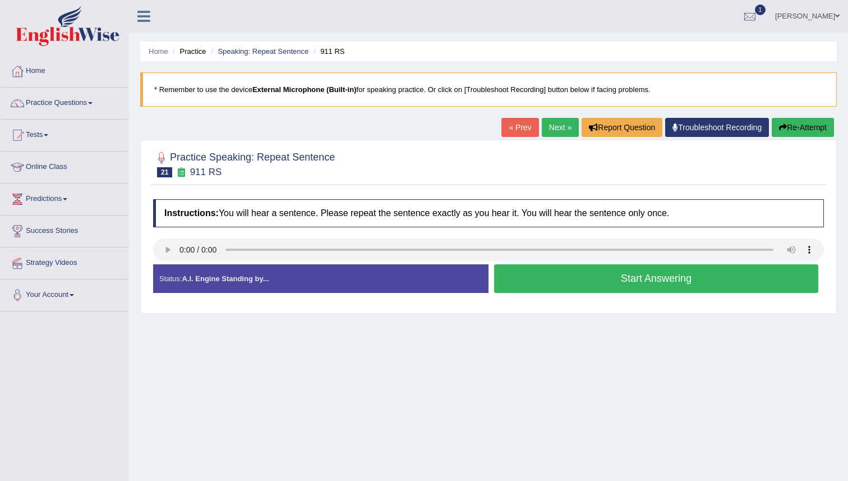
click at [626, 284] on button "Start Answering" at bounding box center [656, 278] width 324 height 29
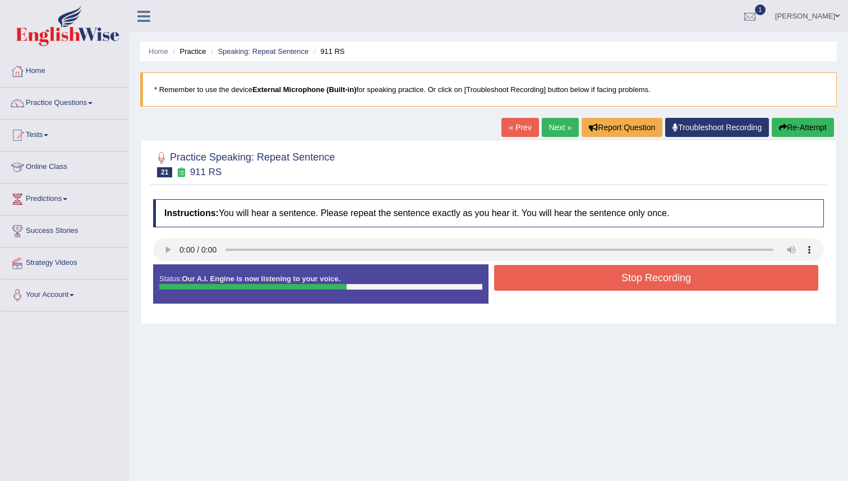
click at [634, 275] on button "Stop Recording" at bounding box center [656, 278] width 324 height 26
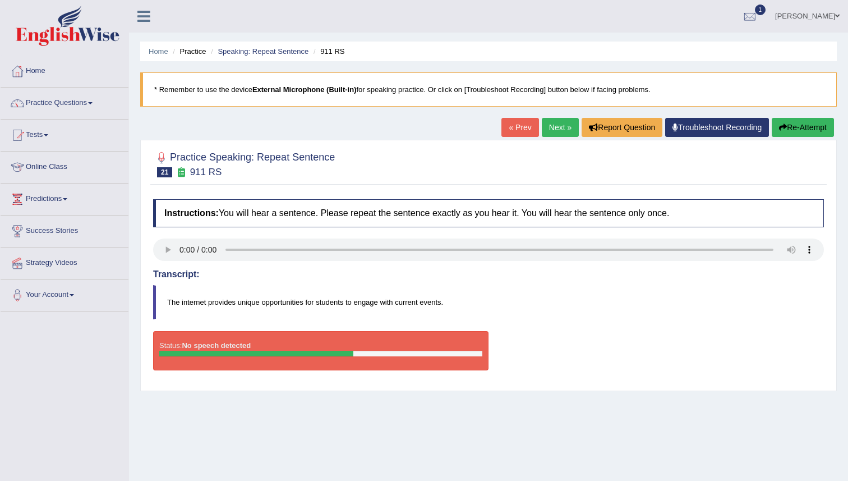
click at [800, 126] on button "Re-Attempt" at bounding box center [803, 127] width 62 height 19
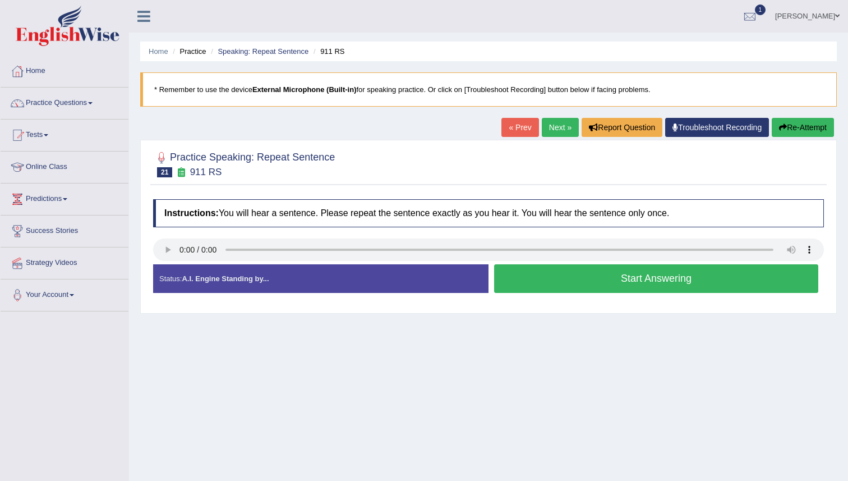
click at [802, 128] on button "Re-Attempt" at bounding box center [803, 127] width 62 height 19
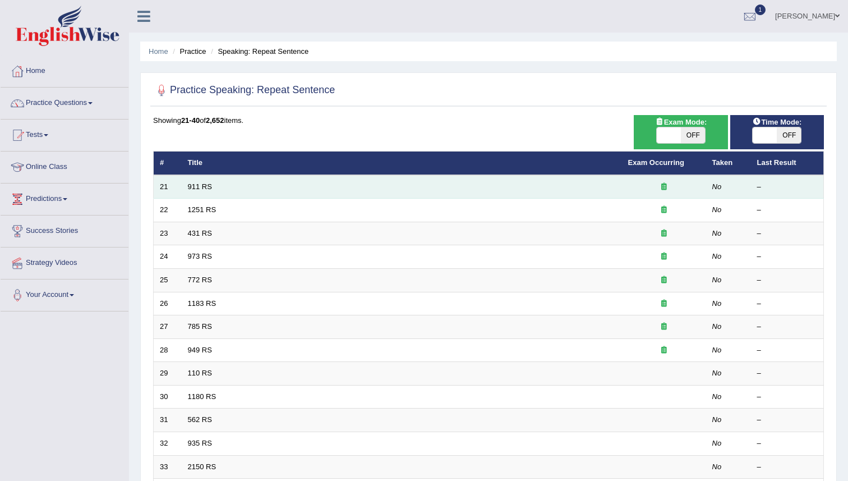
click at [184, 191] on td "911 RS" at bounding box center [402, 187] width 440 height 24
click at [191, 188] on link "911 RS" at bounding box center [200, 186] width 24 height 8
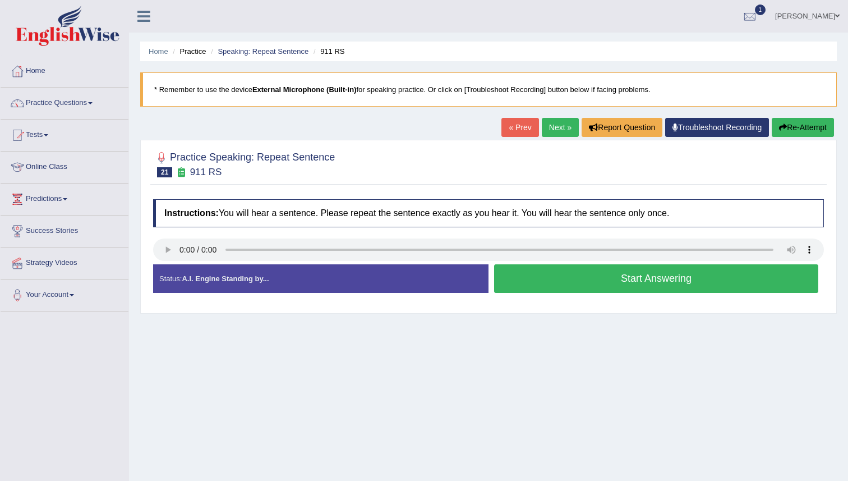
click at [640, 284] on button "Start Answering" at bounding box center [656, 278] width 324 height 29
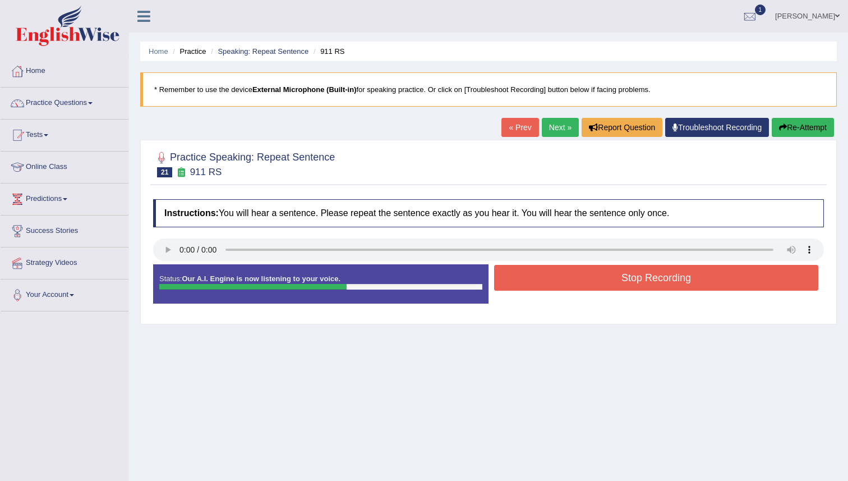
click at [640, 280] on button "Stop Recording" at bounding box center [656, 278] width 324 height 26
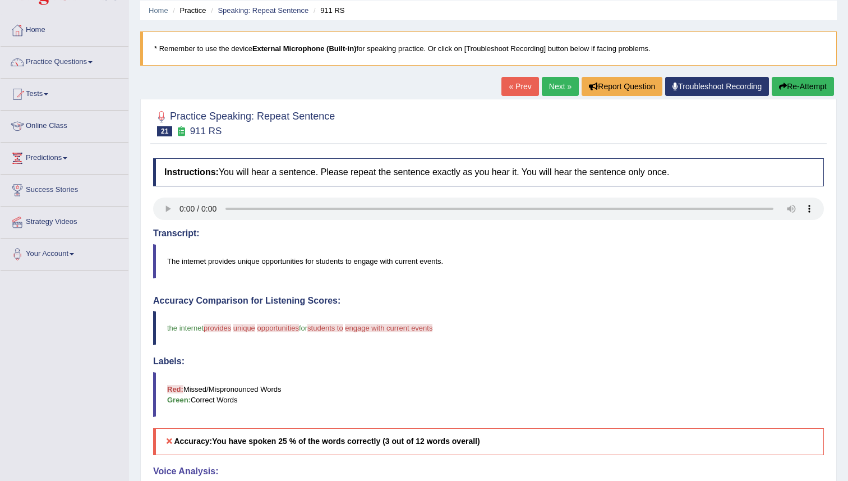
scroll to position [32, 0]
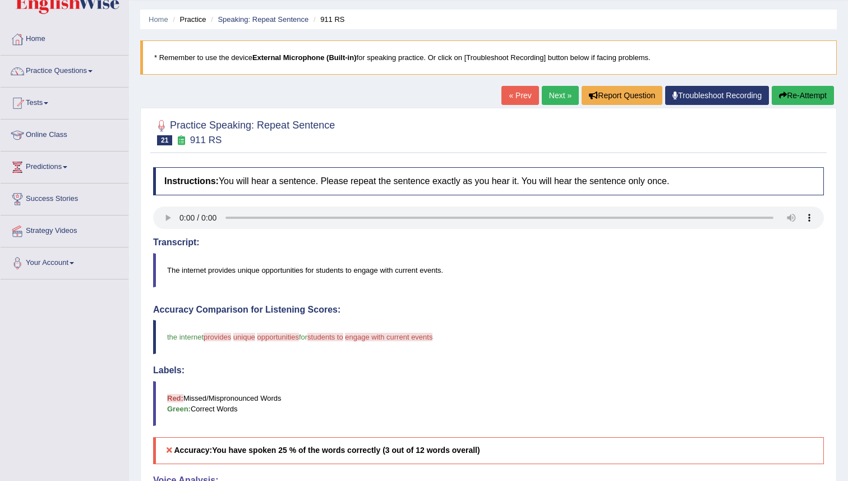
click at [546, 96] on link "Next »" at bounding box center [560, 95] width 37 height 19
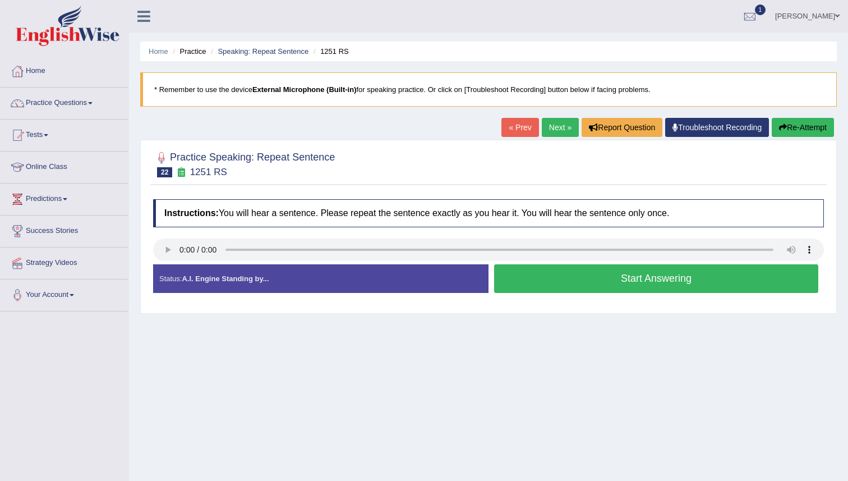
click at [579, 283] on button "Start Answering" at bounding box center [656, 278] width 324 height 29
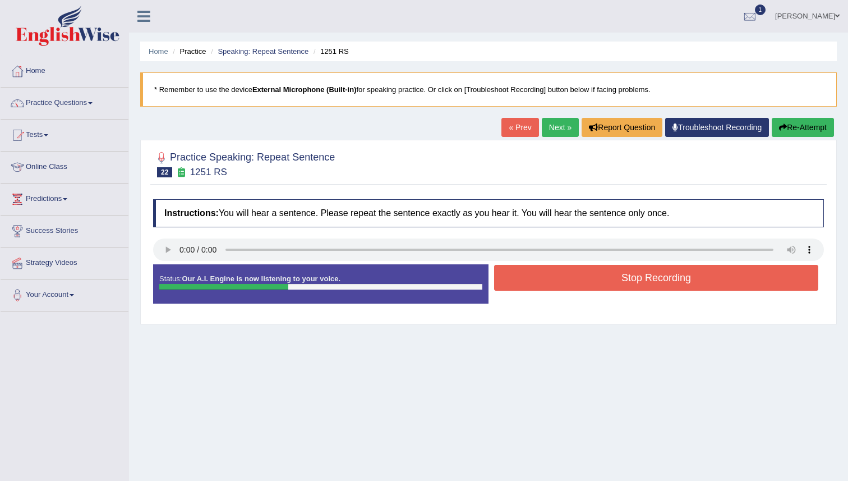
click at [579, 277] on button "Stop Recording" at bounding box center [656, 278] width 324 height 26
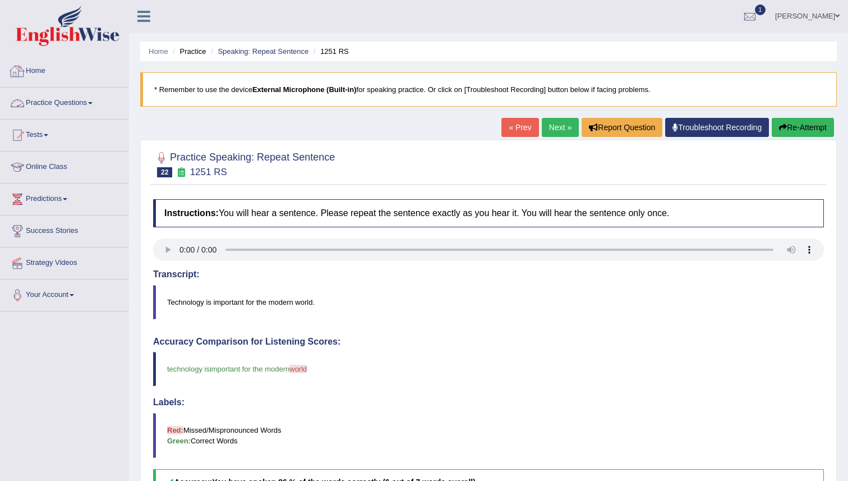
click at [55, 102] on link "Practice Questions" at bounding box center [65, 101] width 128 height 28
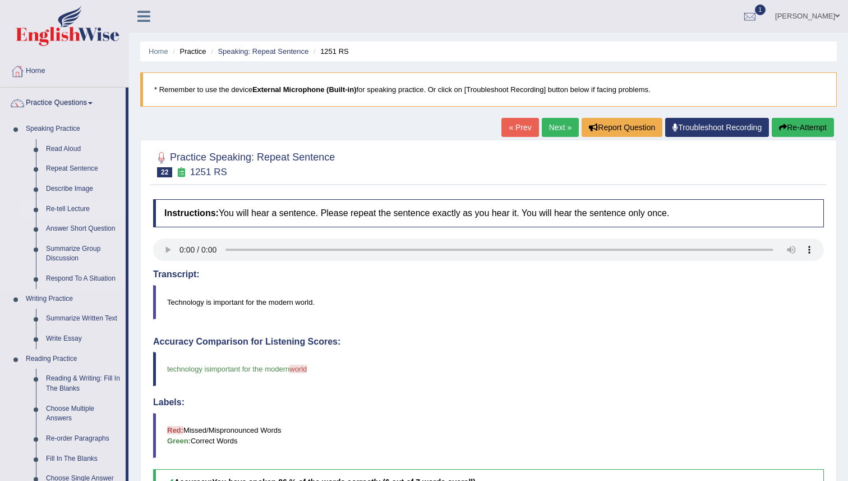
click at [53, 207] on link "Re-tell Lecture" at bounding box center [83, 209] width 85 height 20
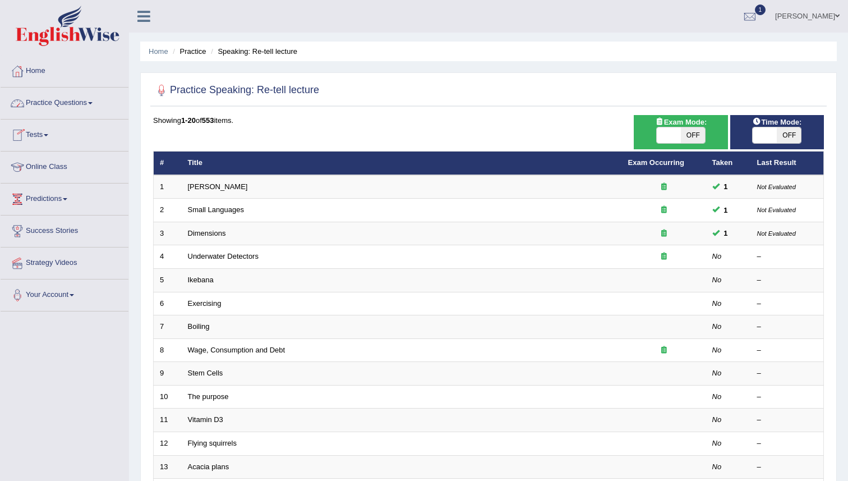
click at [45, 100] on link "Practice Questions" at bounding box center [65, 101] width 128 height 28
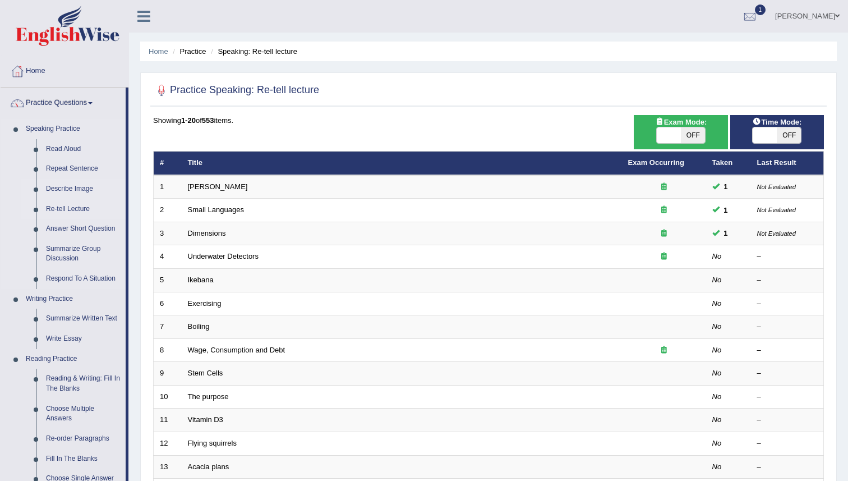
click at [64, 187] on link "Describe Image" at bounding box center [83, 189] width 85 height 20
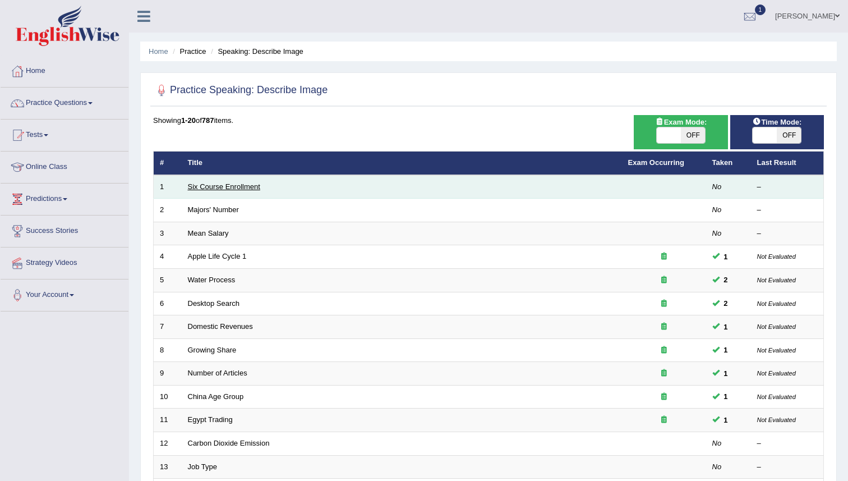
click at [205, 186] on link "Six Course Enrollment" at bounding box center [224, 186] width 72 height 8
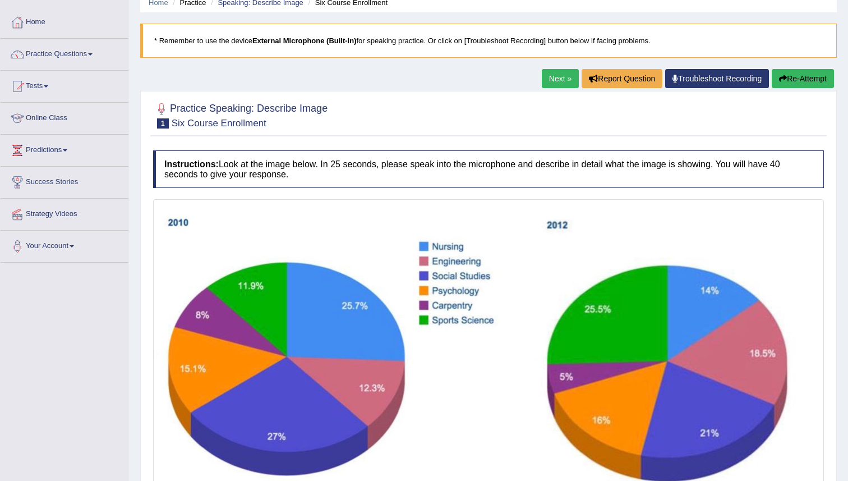
scroll to position [34, 0]
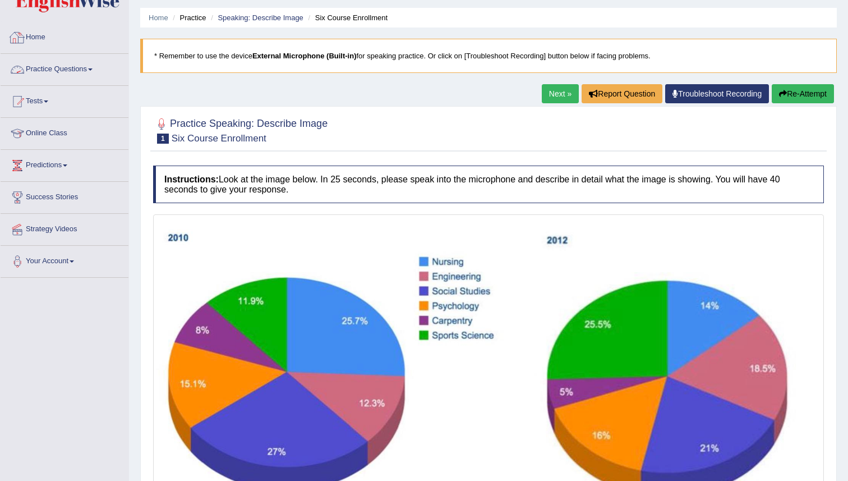
click at [39, 38] on link "Home" at bounding box center [65, 36] width 128 height 28
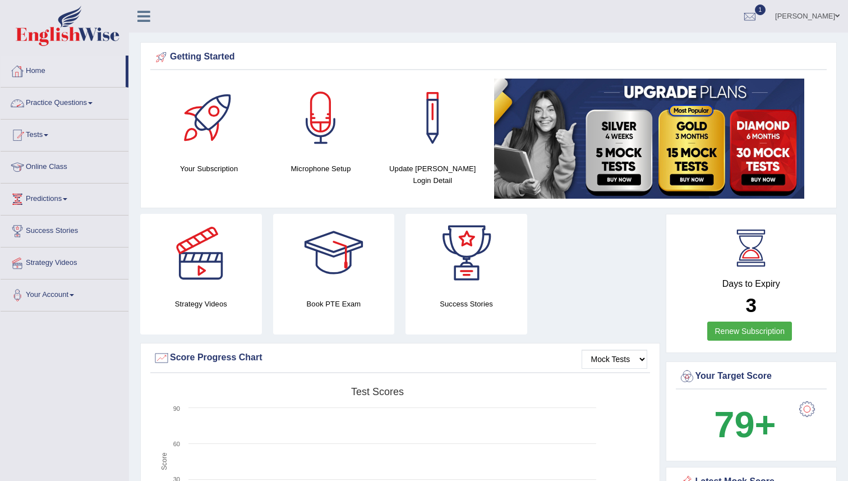
click at [35, 103] on link "Practice Questions" at bounding box center [65, 101] width 128 height 28
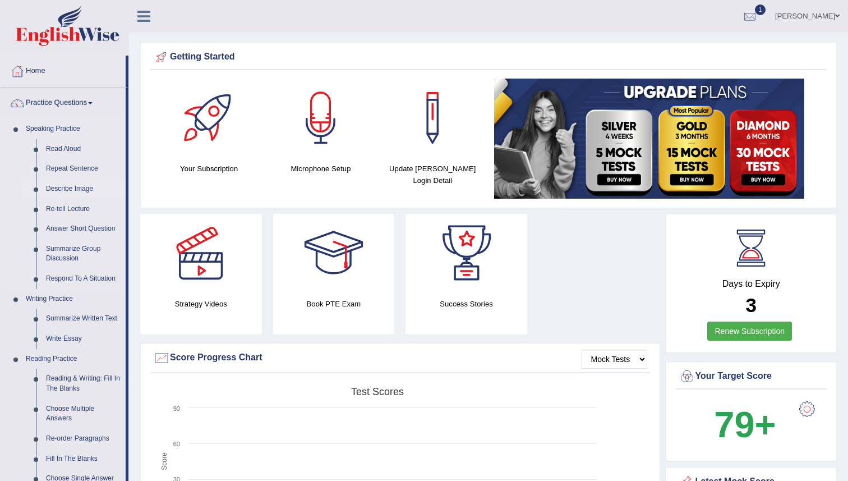
click at [56, 187] on link "Describe Image" at bounding box center [83, 189] width 85 height 20
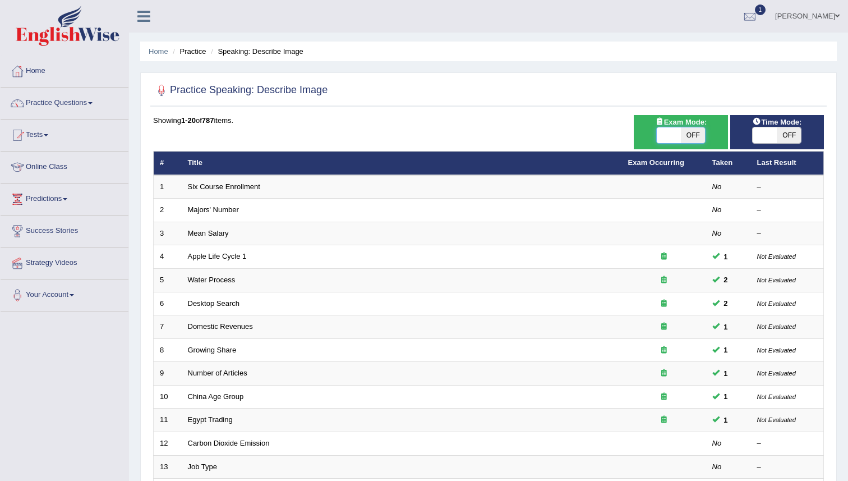
click at [661, 139] on span at bounding box center [669, 135] width 24 height 16
checkbox input "true"
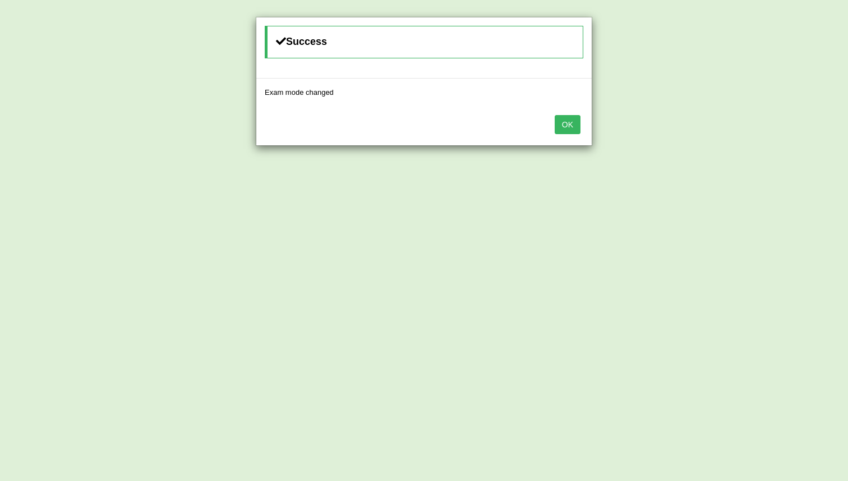
click at [578, 128] on button "OK" at bounding box center [568, 124] width 26 height 19
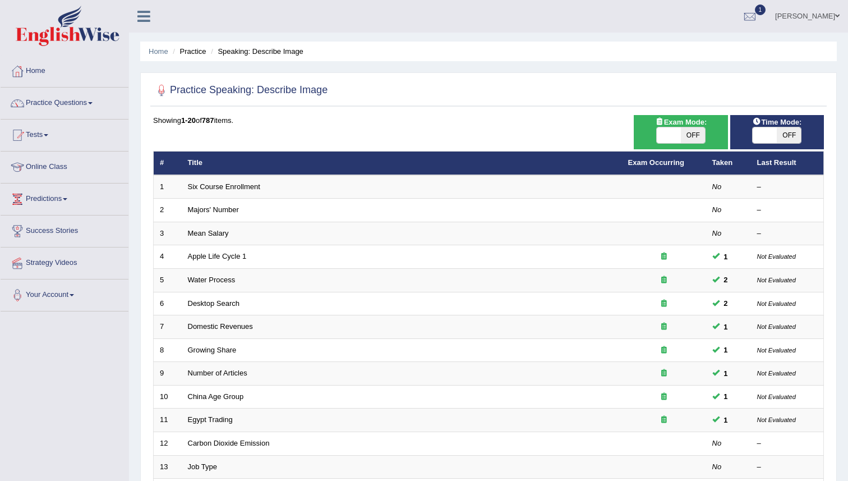
click at [682, 131] on span "OFF" at bounding box center [693, 135] width 24 height 16
checkbox input "true"
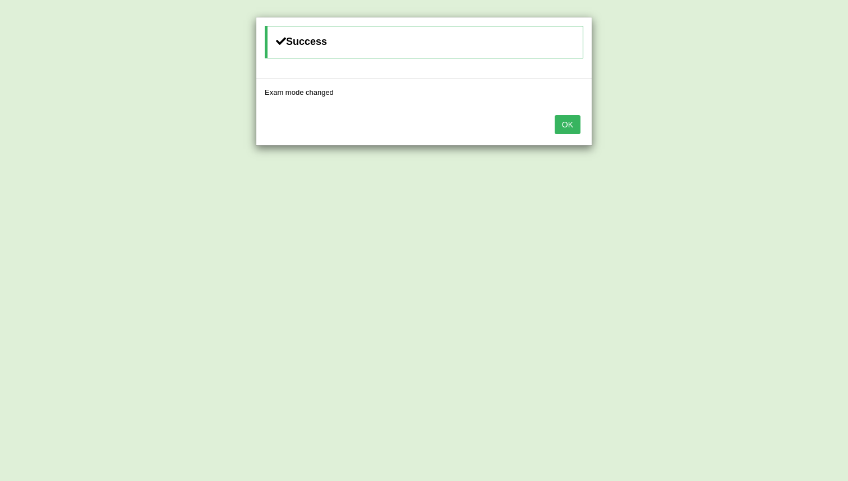
click at [565, 122] on button "OK" at bounding box center [568, 124] width 26 height 19
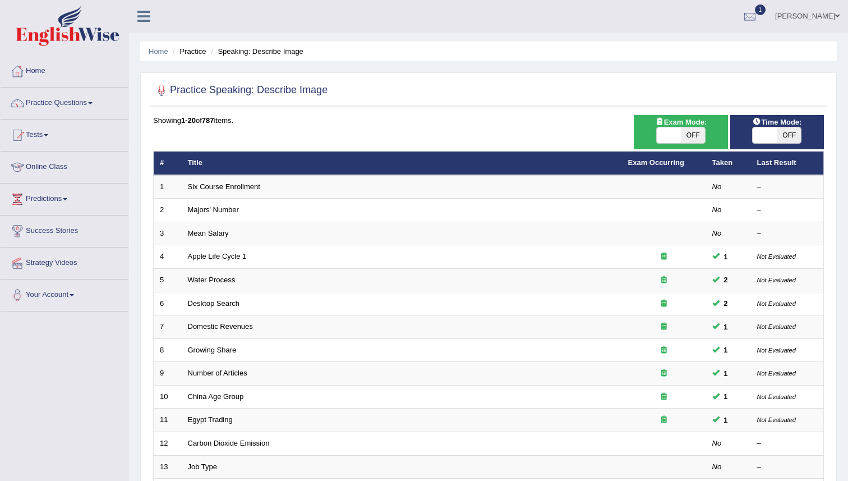
click at [774, 130] on span at bounding box center [765, 135] width 24 height 16
checkbox input "true"
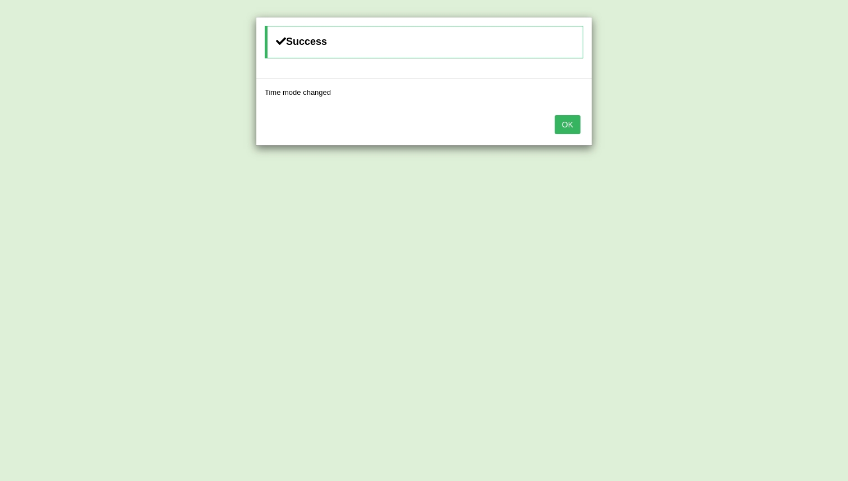
click at [556, 121] on button "OK" at bounding box center [568, 124] width 26 height 19
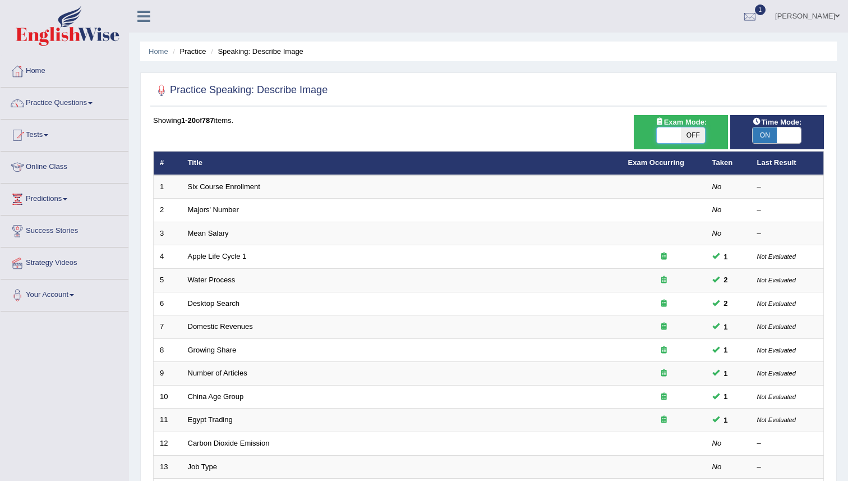
click at [679, 136] on span at bounding box center [669, 135] width 24 height 16
checkbox input "true"
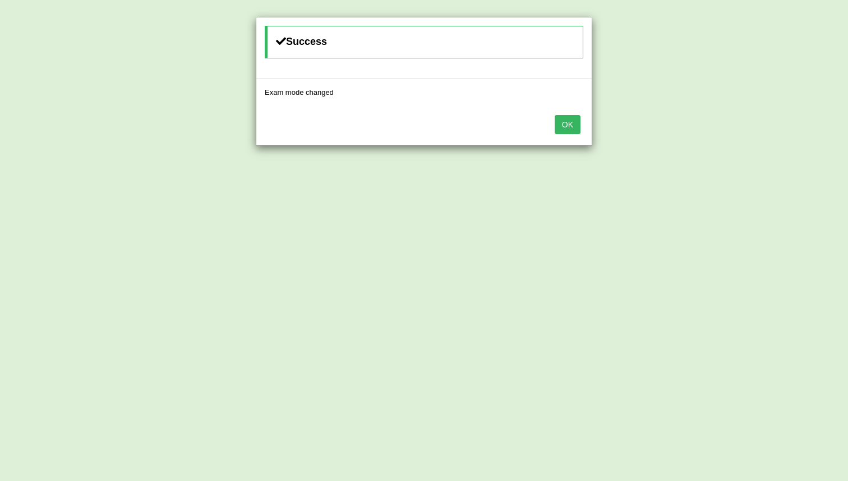
click at [574, 118] on button "OK" at bounding box center [568, 124] width 26 height 19
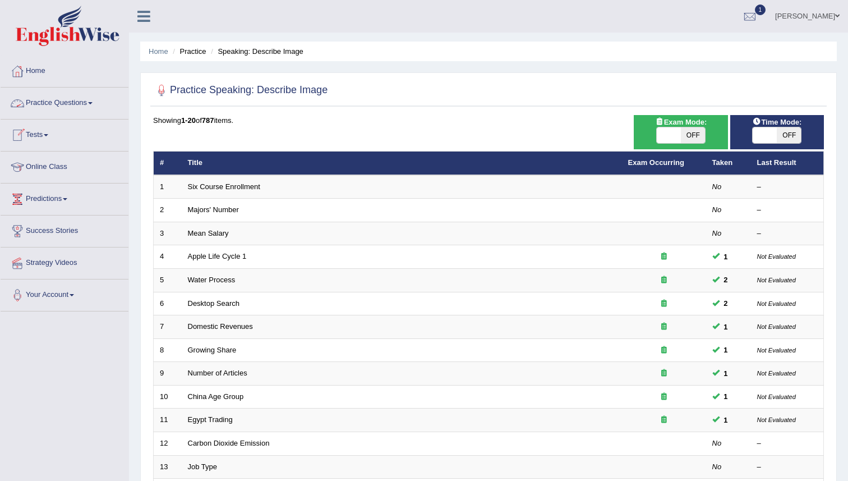
click at [68, 105] on link "Practice Questions" at bounding box center [65, 101] width 128 height 28
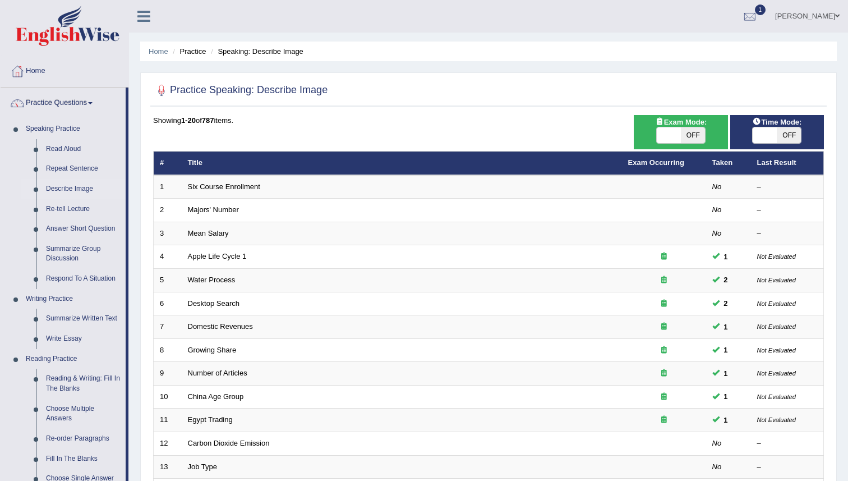
click at [666, 139] on span at bounding box center [669, 135] width 24 height 16
checkbox input "true"
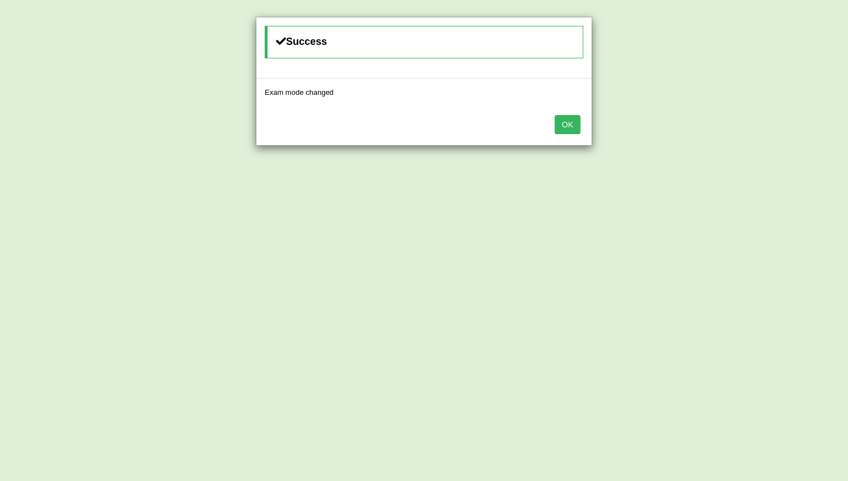
click at [573, 121] on button "OK" at bounding box center [568, 124] width 26 height 19
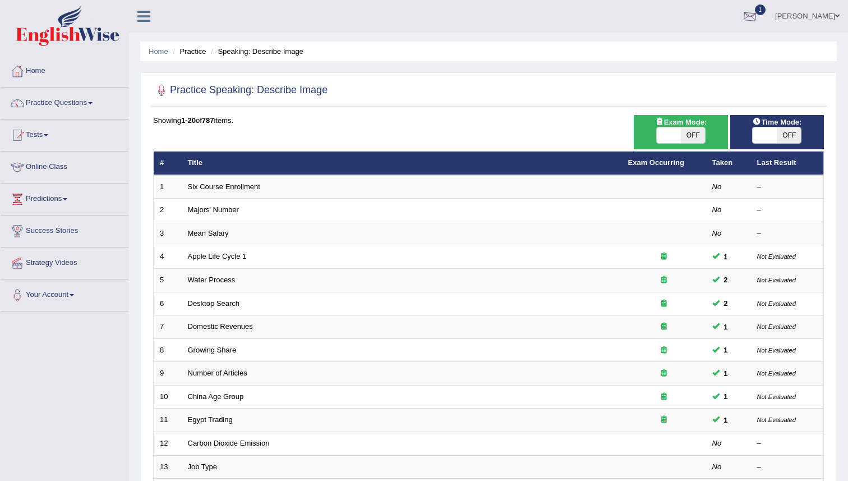
click at [758, 14] on div at bounding box center [749, 16] width 17 height 17
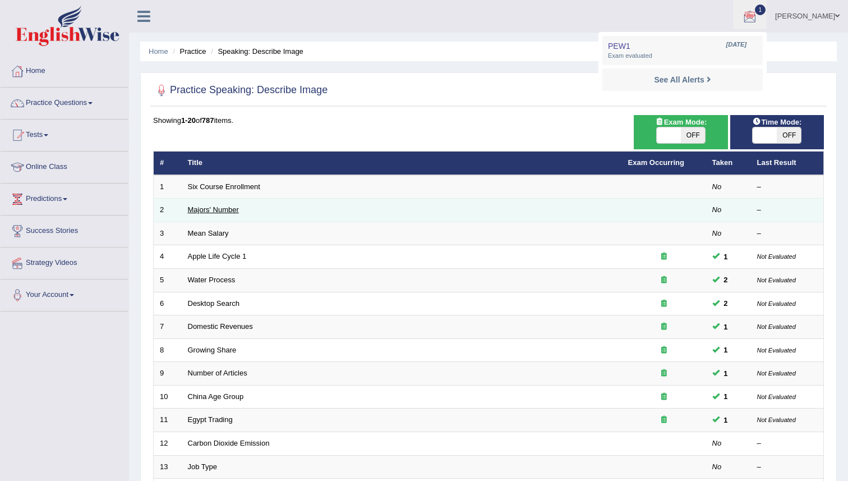
click at [225, 212] on link "Majors' Number" at bounding box center [213, 209] width 51 height 8
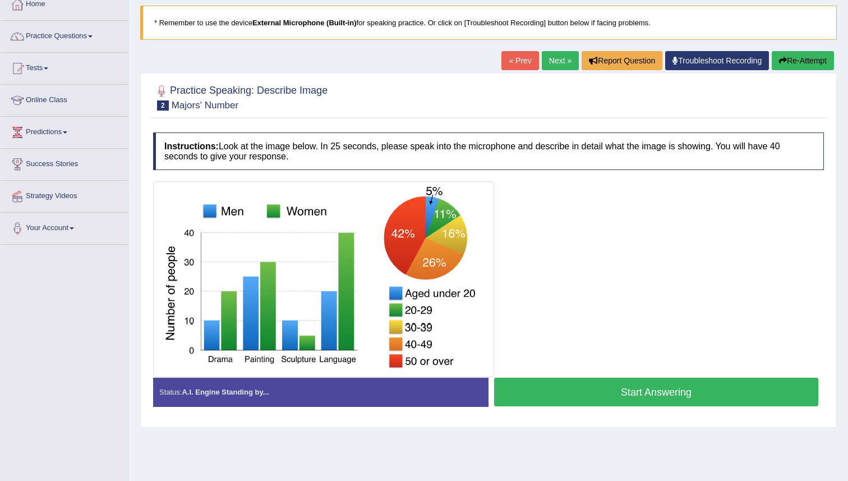
scroll to position [77, 0]
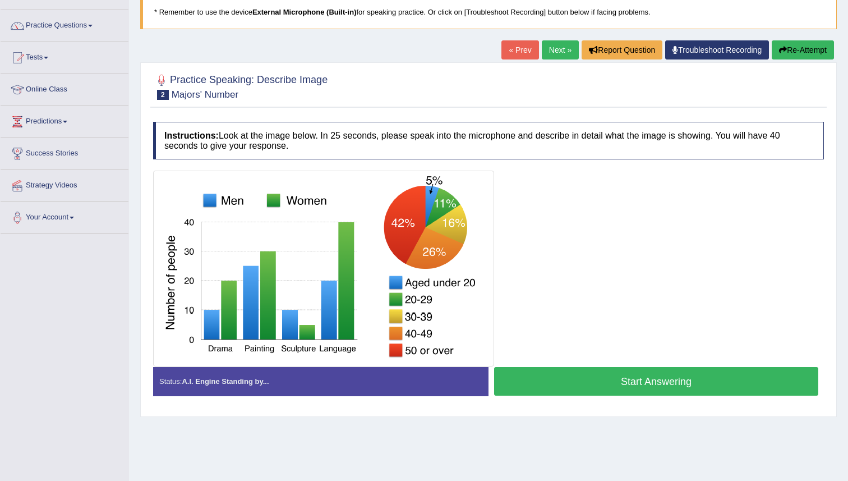
click at [620, 375] on button "Start Answering" at bounding box center [656, 381] width 324 height 29
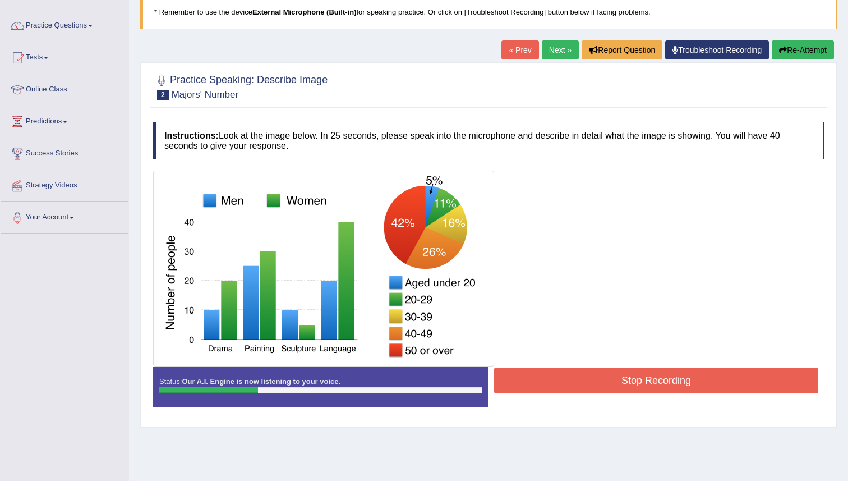
click at [621, 376] on button "Stop Recording" at bounding box center [656, 380] width 324 height 26
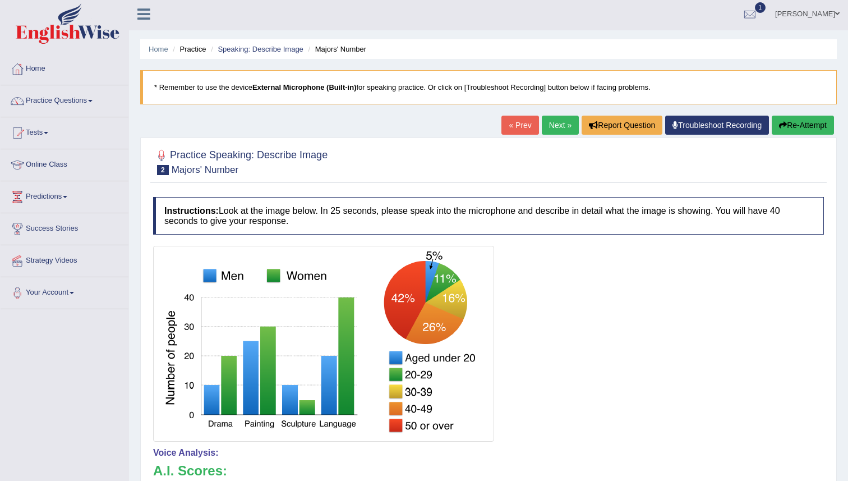
scroll to position [0, 0]
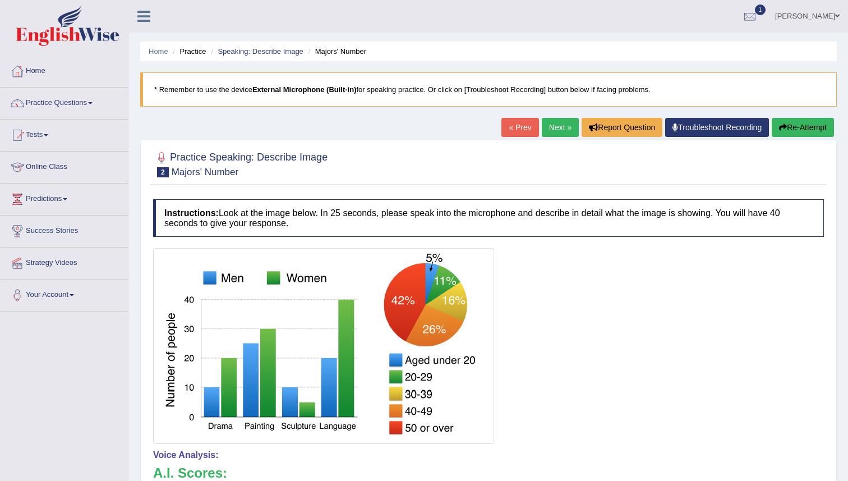
click at [816, 125] on button "Re-Attempt" at bounding box center [803, 127] width 62 height 19
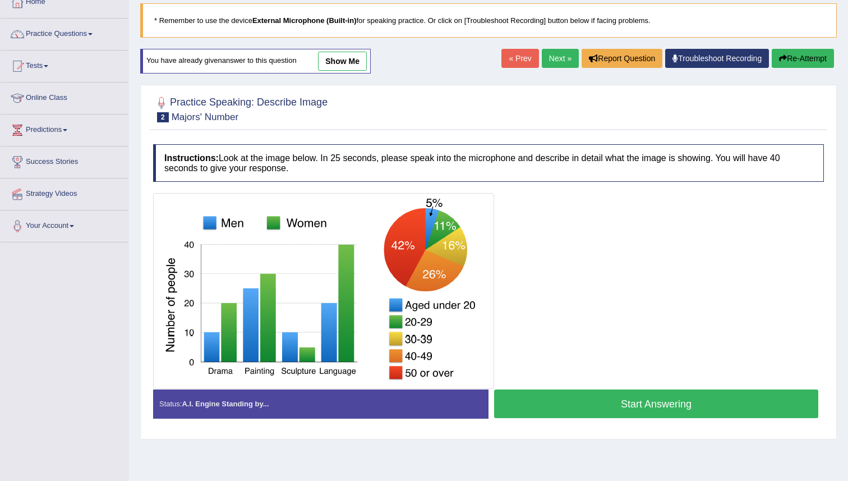
scroll to position [78, 0]
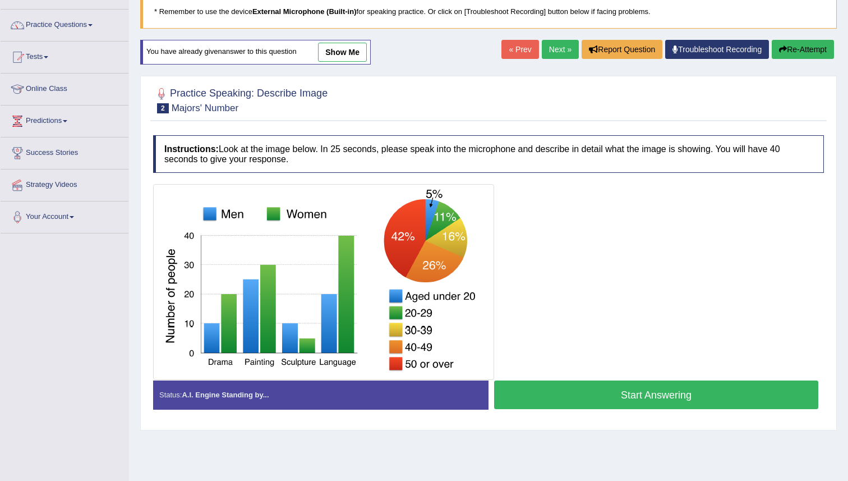
click at [599, 402] on button "Start Answering" at bounding box center [656, 394] width 324 height 29
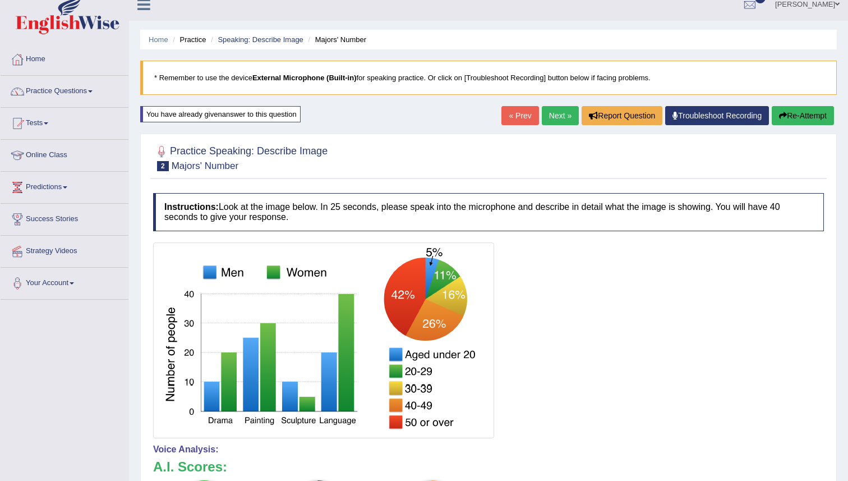
scroll to position [0, 0]
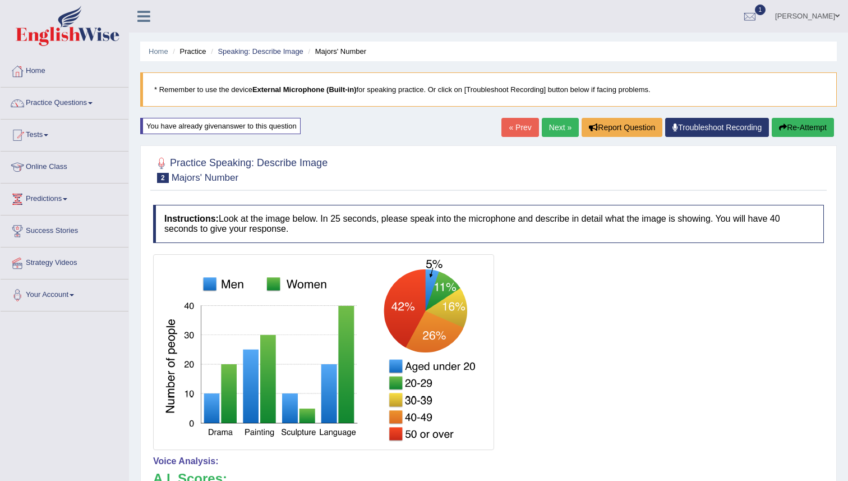
click at [547, 130] on link "Next »" at bounding box center [560, 127] width 37 height 19
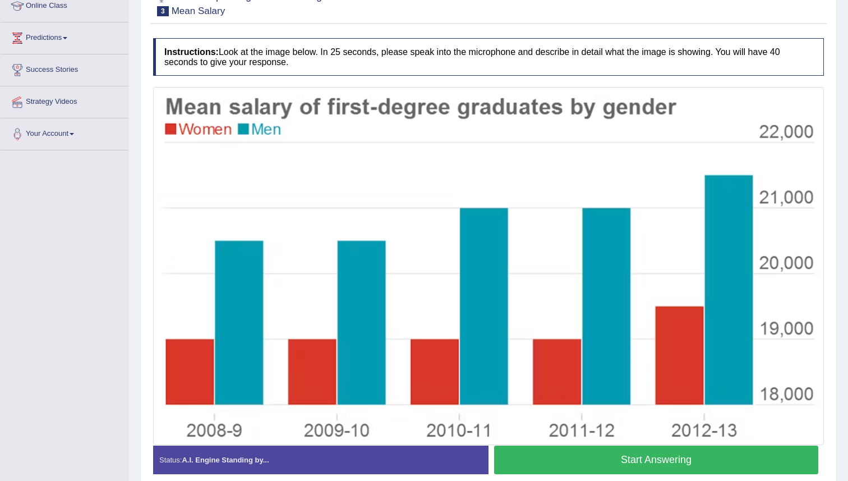
scroll to position [211, 0]
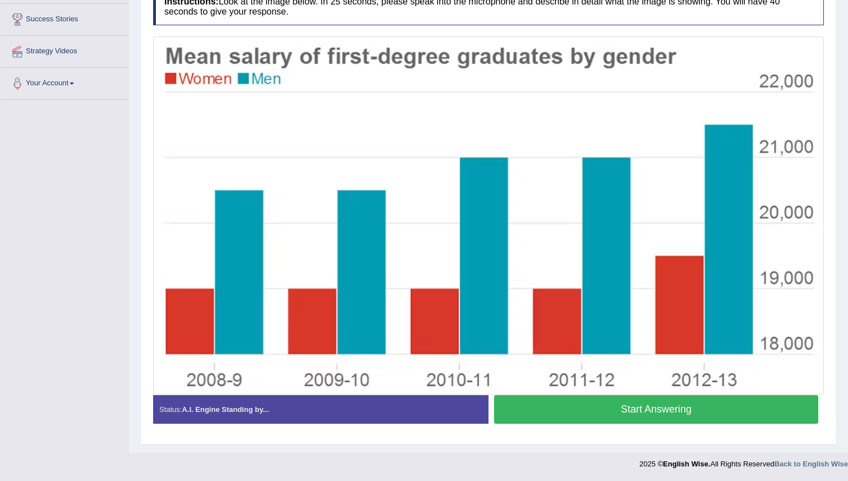
click at [678, 403] on button "Start Answering" at bounding box center [656, 409] width 324 height 29
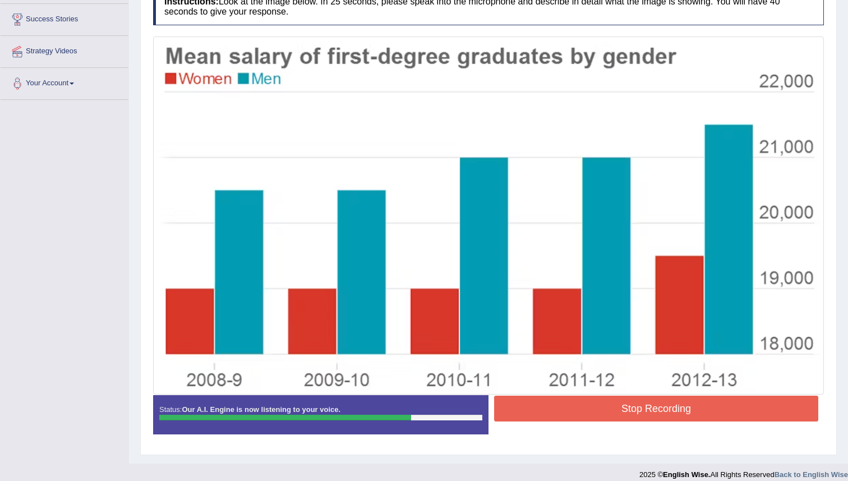
click at [678, 403] on button "Stop Recording" at bounding box center [656, 408] width 324 height 26
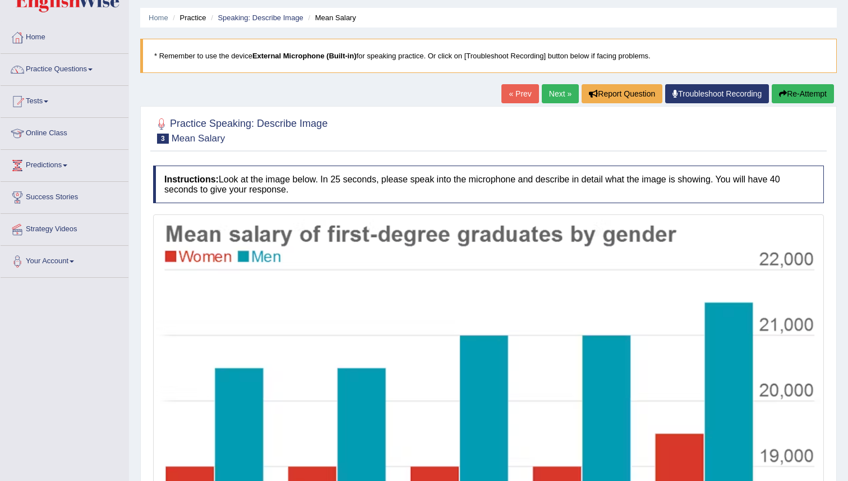
scroll to position [0, 0]
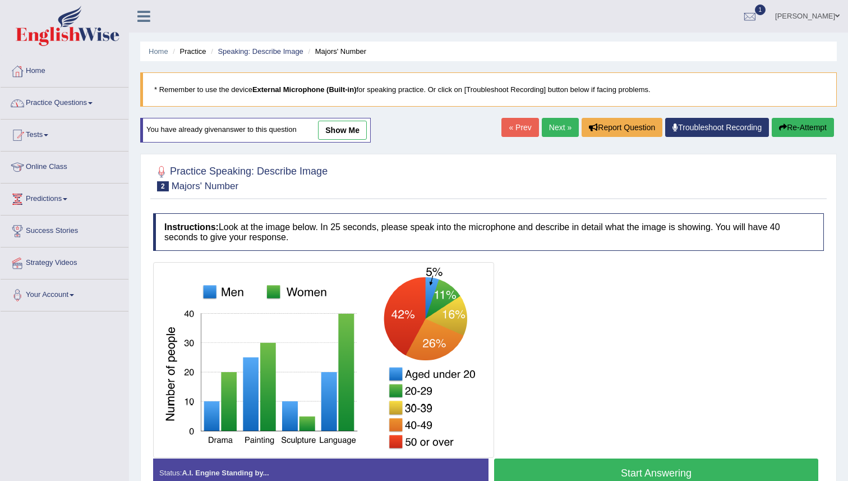
click at [40, 102] on link "Practice Questions" at bounding box center [65, 101] width 128 height 28
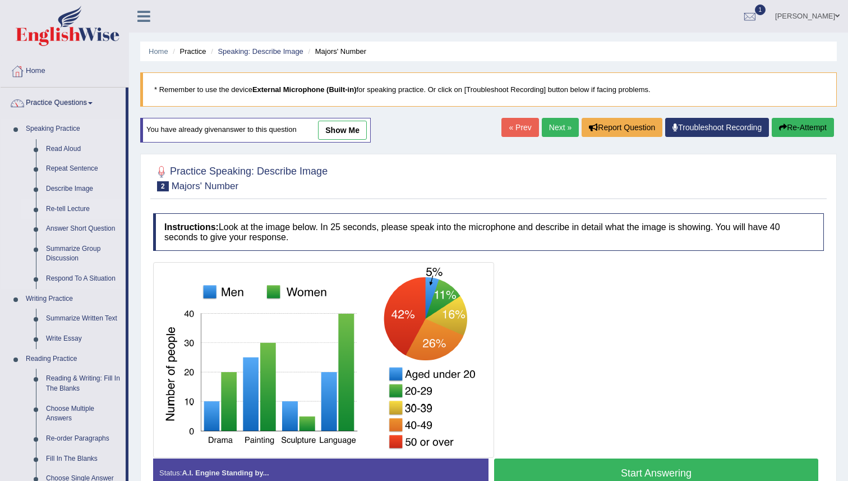
click at [59, 204] on link "Re-tell Lecture" at bounding box center [83, 209] width 85 height 20
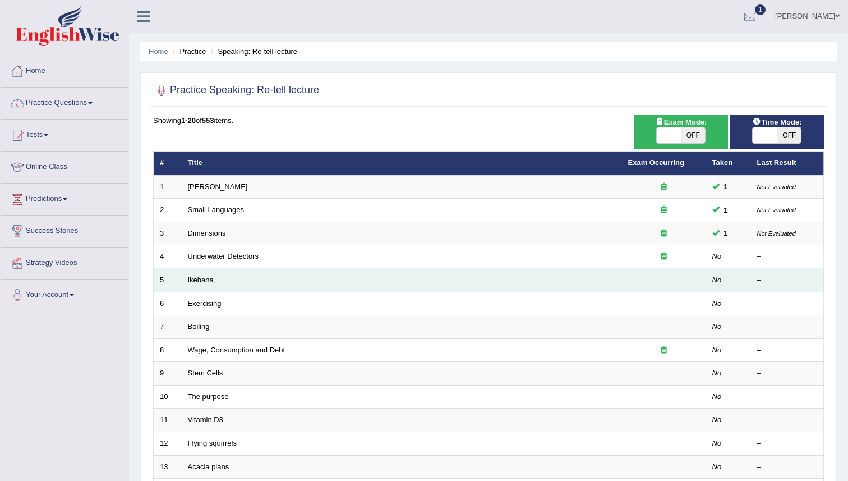
click at [199, 278] on link "Ikebana" at bounding box center [201, 279] width 26 height 8
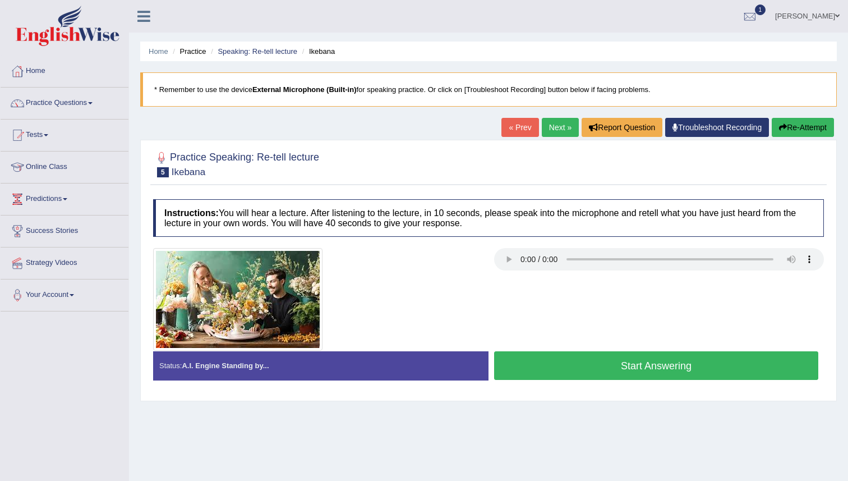
click at [804, 130] on button "Re-Attempt" at bounding box center [803, 127] width 62 height 19
click at [561, 377] on button "Start Answering" at bounding box center [656, 365] width 324 height 29
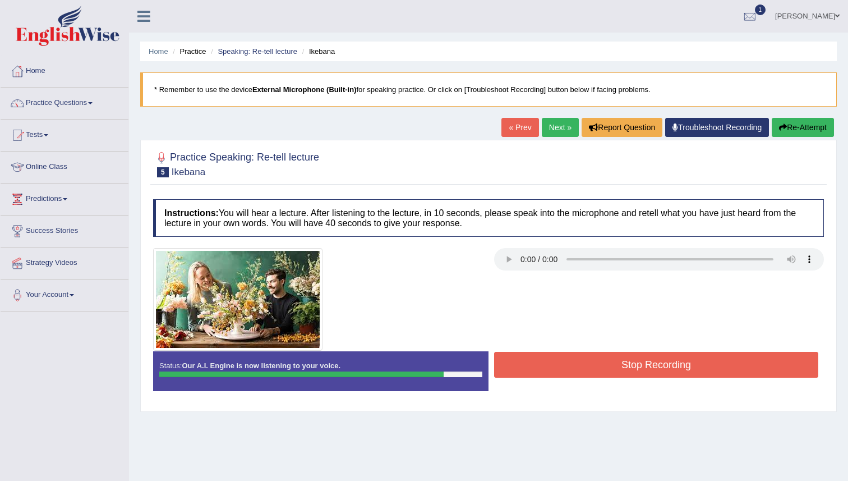
click at [561, 377] on button "Stop Recording" at bounding box center [656, 365] width 324 height 26
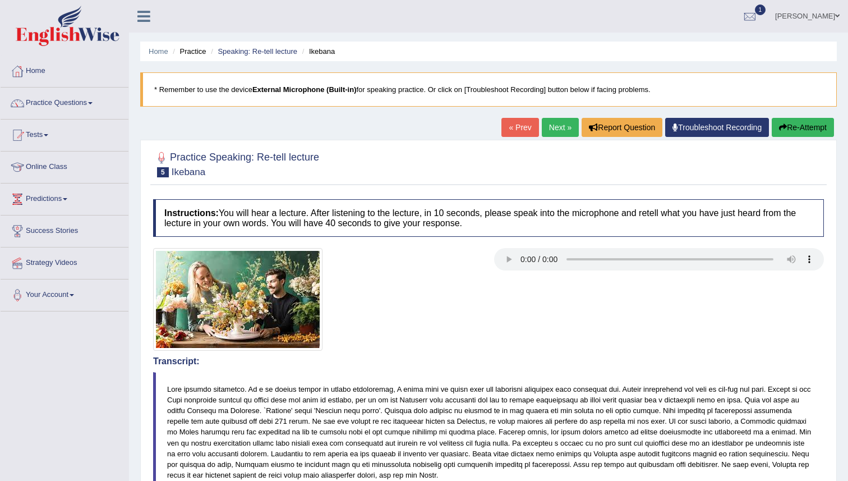
click at [791, 129] on button "Re-Attempt" at bounding box center [803, 127] width 62 height 19
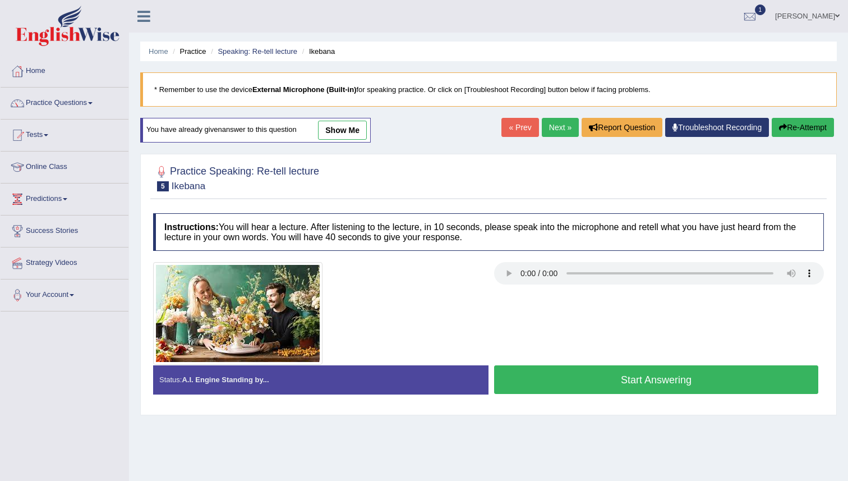
click at [638, 381] on button "Start Answering" at bounding box center [656, 379] width 324 height 29
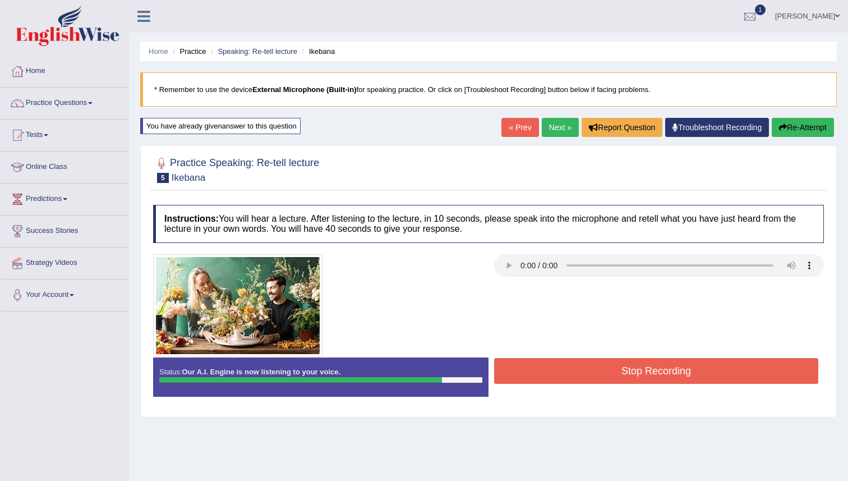
click at [638, 376] on button "Stop Recording" at bounding box center [656, 371] width 324 height 26
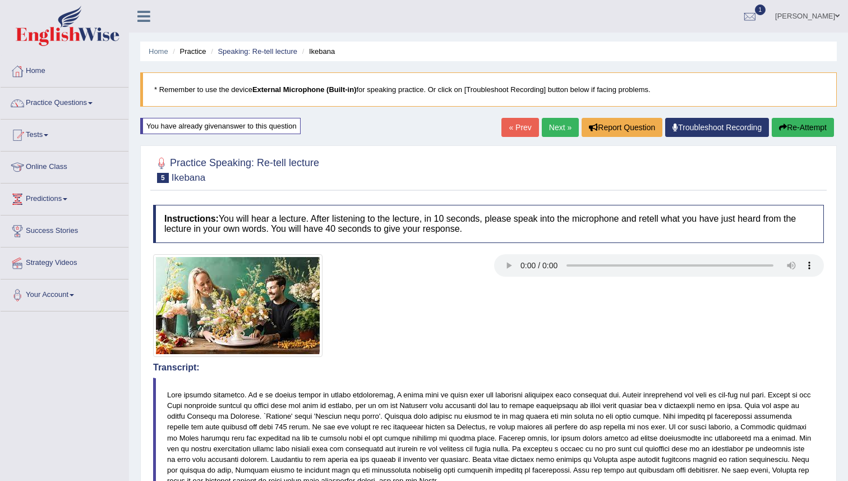
click at [556, 128] on link "Next »" at bounding box center [560, 127] width 37 height 19
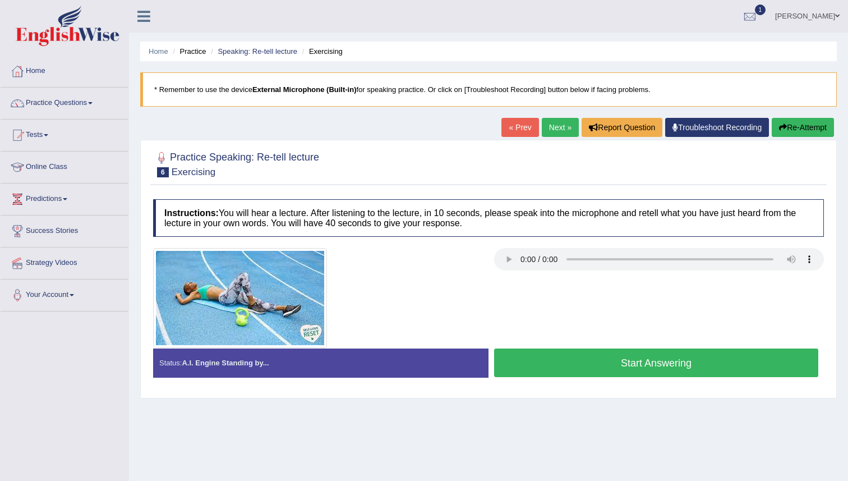
click at [653, 361] on button "Start Answering" at bounding box center [656, 362] width 324 height 29
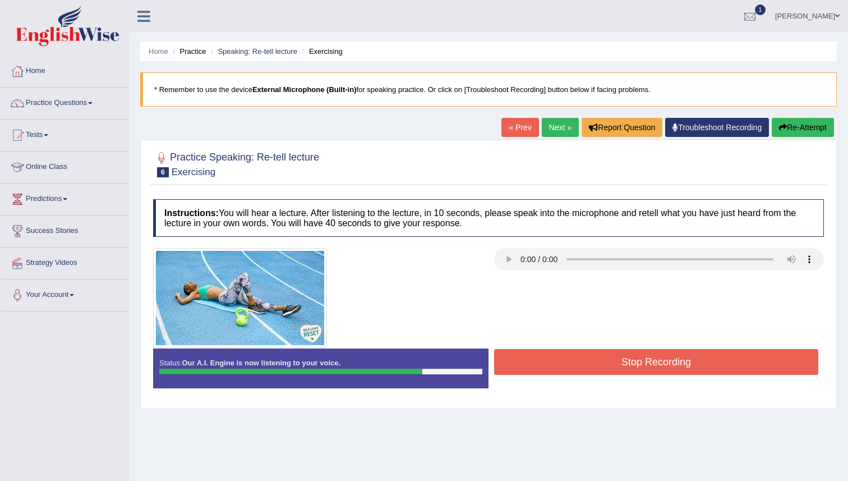
click at [733, 370] on button "Stop Recording" at bounding box center [656, 362] width 324 height 26
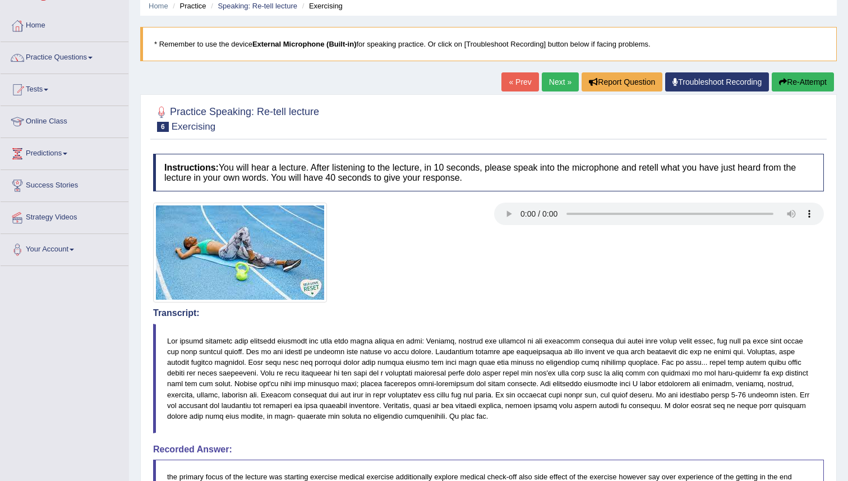
scroll to position [36, 0]
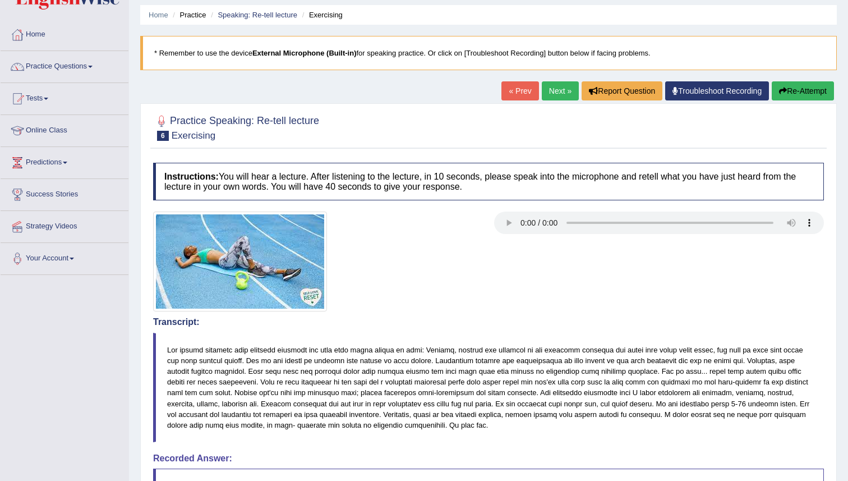
click at [555, 87] on link "Next »" at bounding box center [560, 90] width 37 height 19
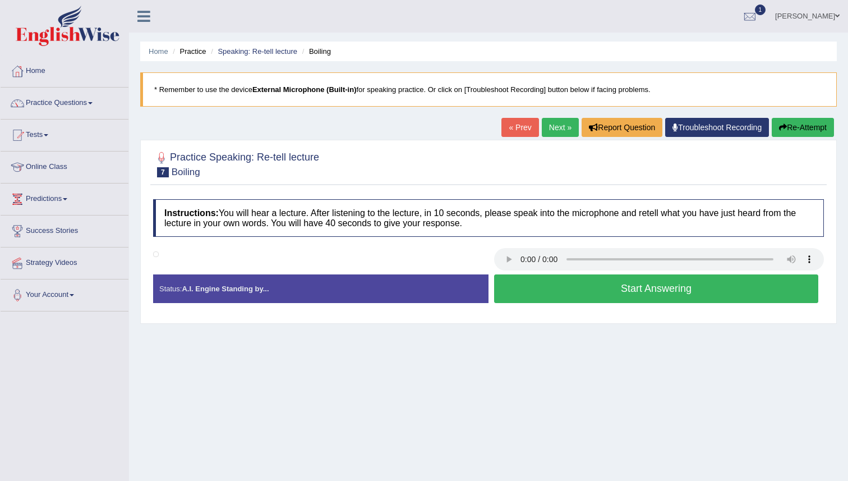
click at [649, 286] on button "Start Answering" at bounding box center [656, 288] width 324 height 29
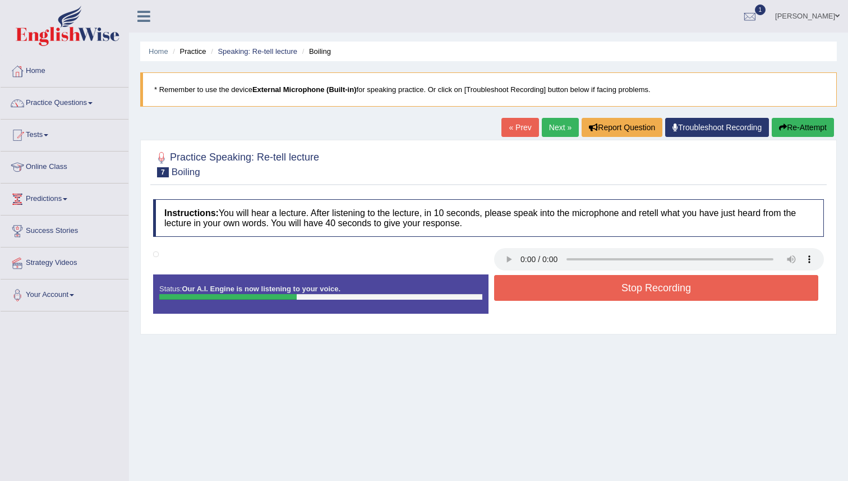
click at [628, 292] on button "Stop Recording" at bounding box center [656, 288] width 324 height 26
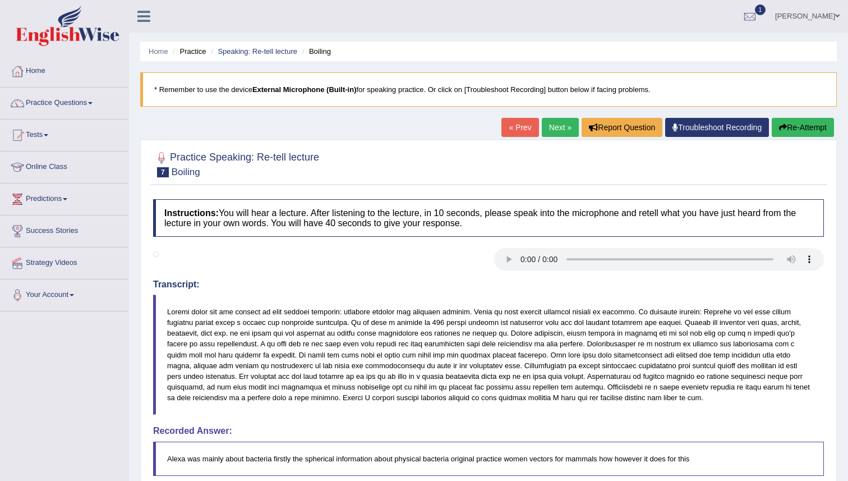
click at [790, 128] on button "Re-Attempt" at bounding box center [803, 127] width 62 height 19
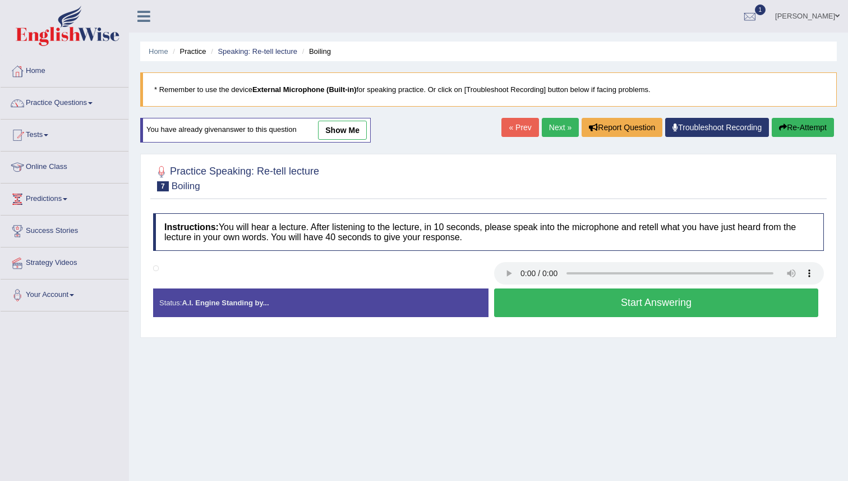
click at [642, 299] on button "Start Answering" at bounding box center [656, 302] width 324 height 29
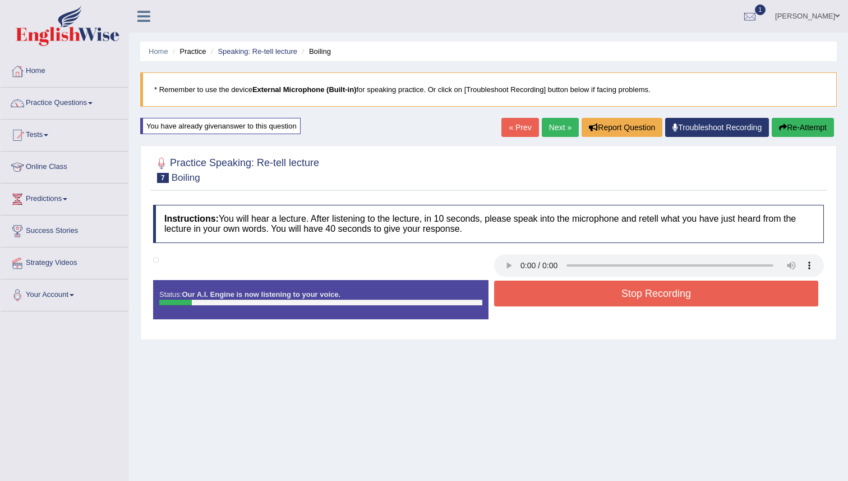
click at [790, 119] on button "Re-Attempt" at bounding box center [803, 127] width 62 height 19
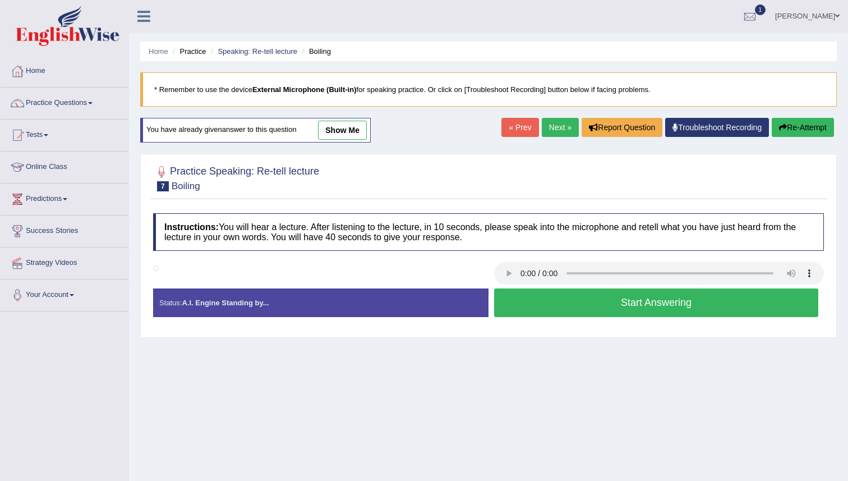
click at [626, 301] on button "Start Answering" at bounding box center [656, 302] width 324 height 29
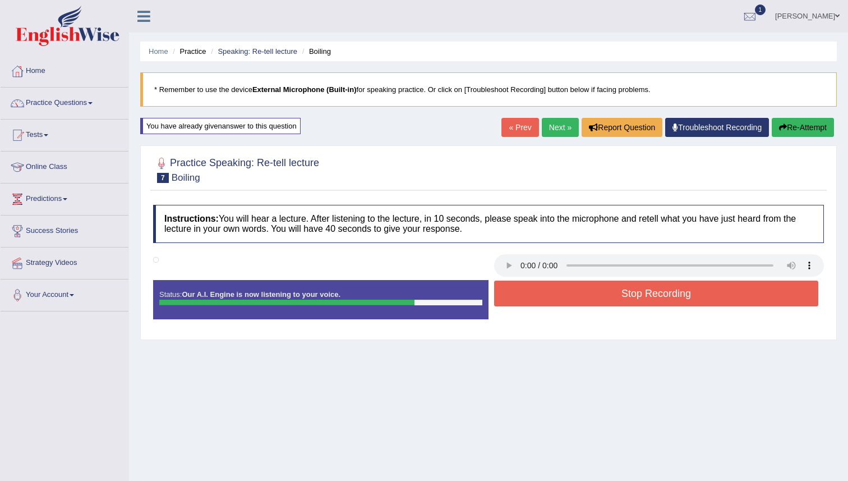
click at [626, 285] on button "Stop Recording" at bounding box center [656, 293] width 324 height 26
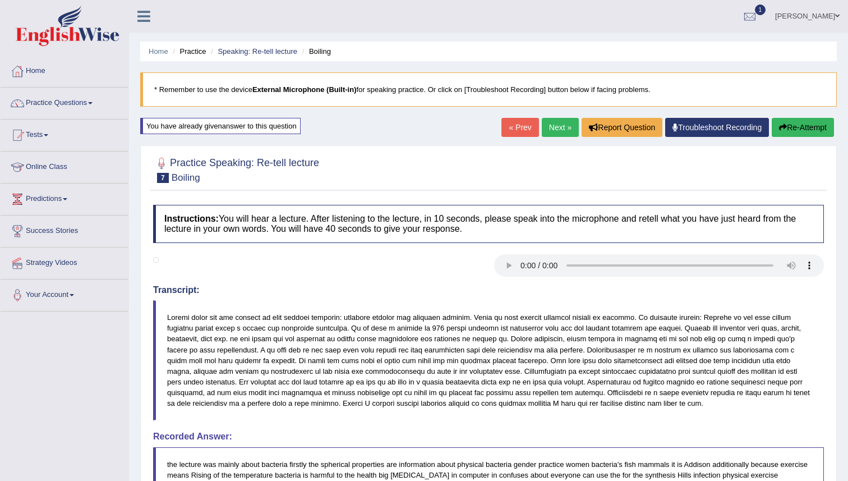
click at [558, 125] on link "Next »" at bounding box center [560, 127] width 37 height 19
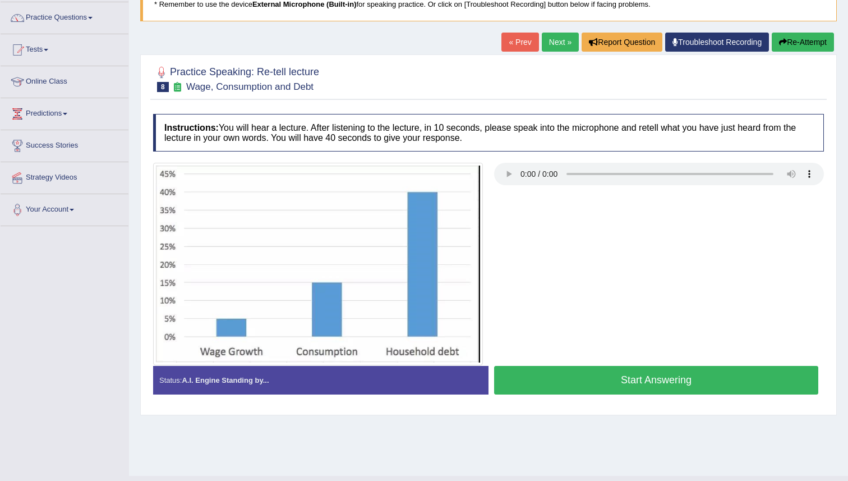
scroll to position [89, 0]
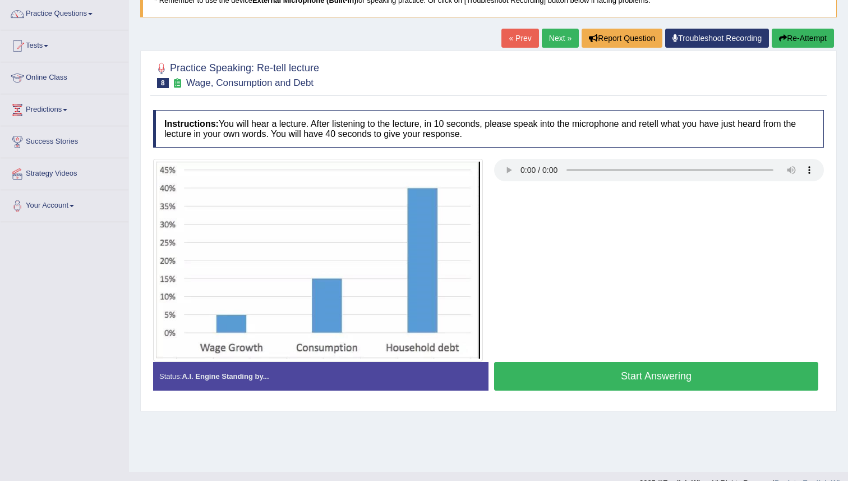
click at [682, 384] on button "Start Answering" at bounding box center [656, 376] width 324 height 29
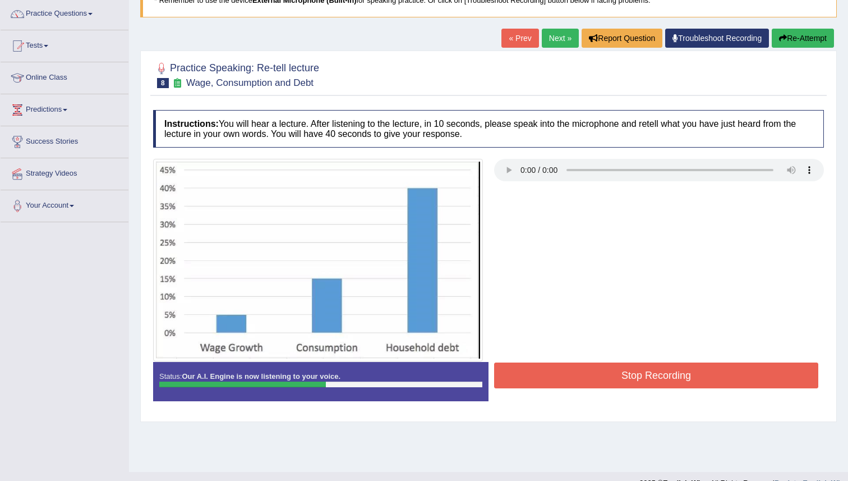
click at [682, 384] on button "Stop Recording" at bounding box center [656, 375] width 324 height 26
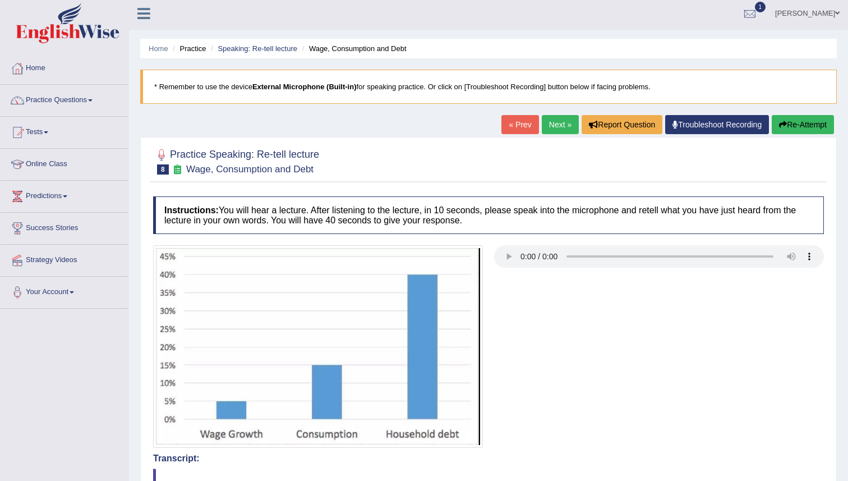
scroll to position [0, 0]
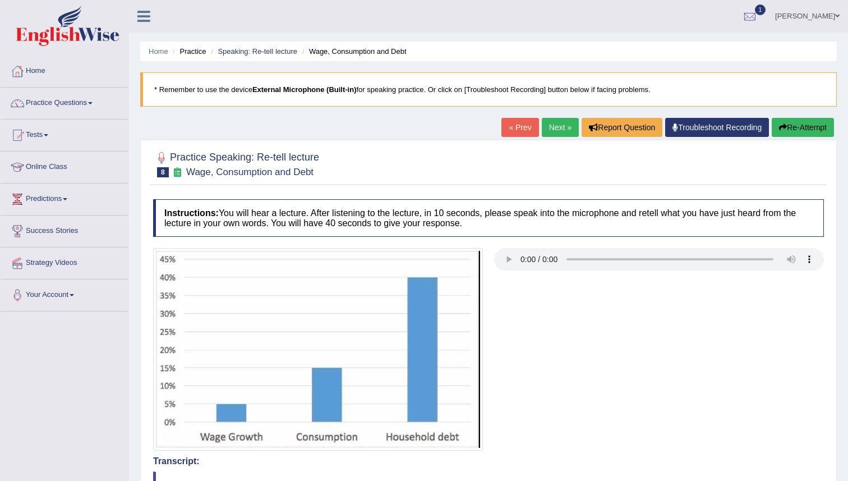
click at [557, 127] on link "Next »" at bounding box center [560, 127] width 37 height 19
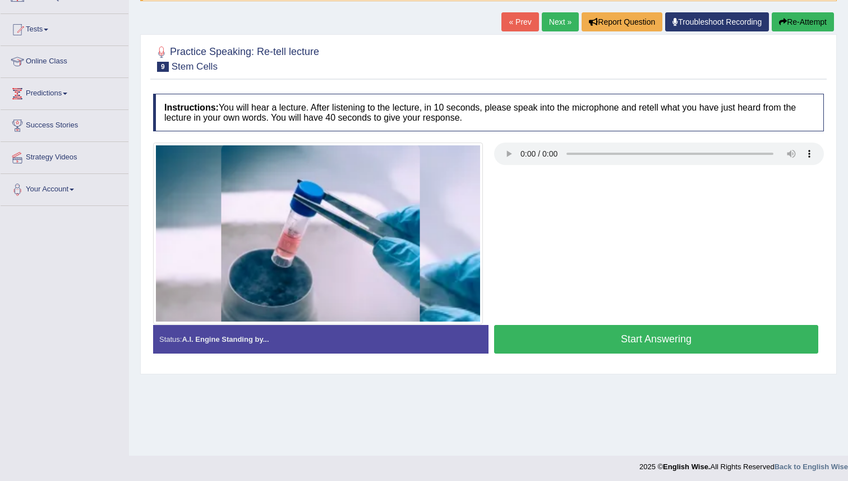
scroll to position [108, 0]
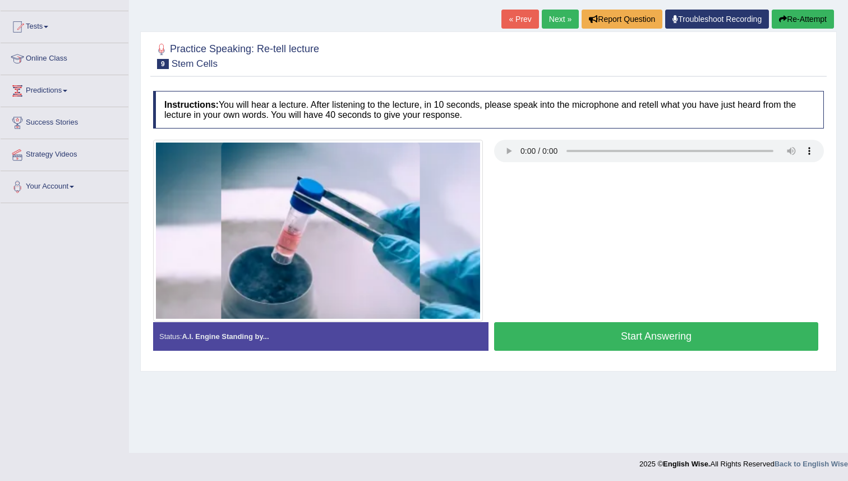
click at [671, 339] on button "Start Answering" at bounding box center [656, 336] width 324 height 29
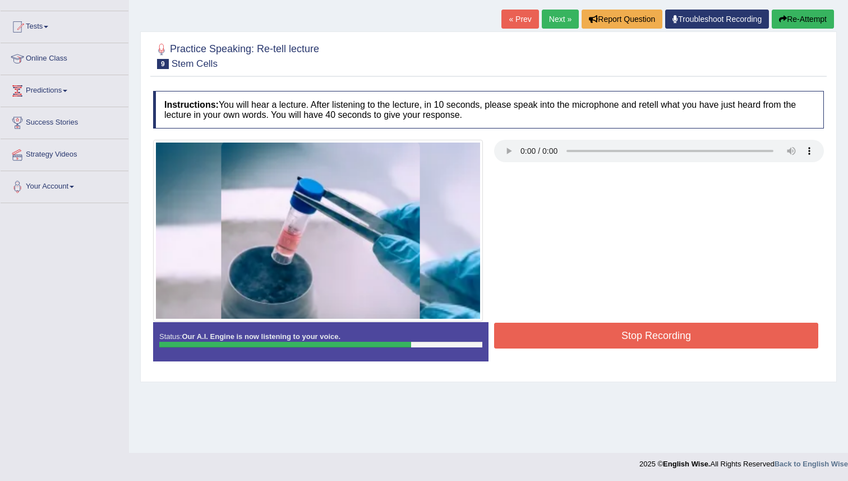
click at [671, 339] on button "Stop Recording" at bounding box center [656, 335] width 324 height 26
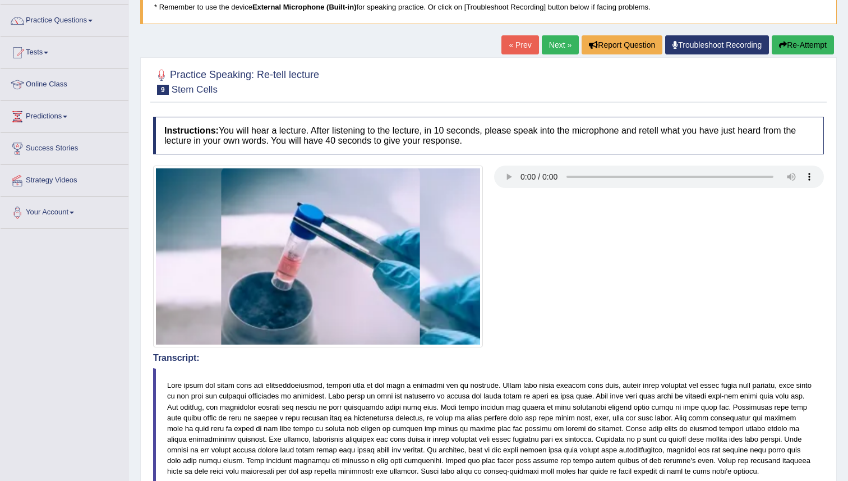
scroll to position [0, 0]
